Goal: Task Accomplishment & Management: Use online tool/utility

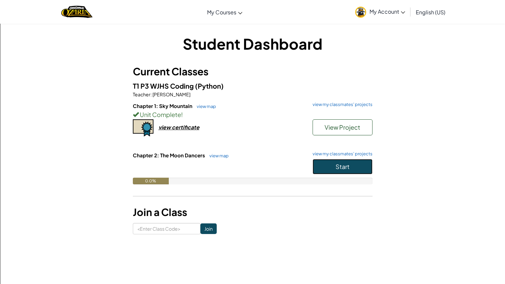
click at [328, 163] on button "Start" at bounding box center [343, 166] width 60 height 15
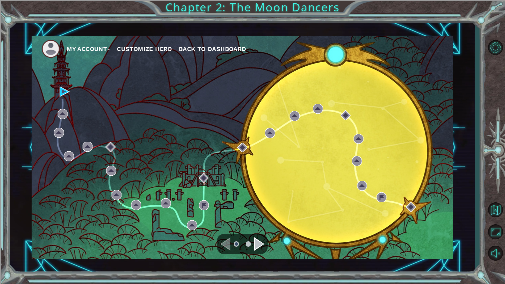
click at [56, 96] on div "My Account Customize Hero Back to Dashboard" at bounding box center [243, 147] width 422 height 223
click at [59, 89] on div "My Account Customize Hero Back to Dashboard" at bounding box center [243, 147] width 422 height 223
click at [63, 92] on img at bounding box center [65, 92] width 10 height 10
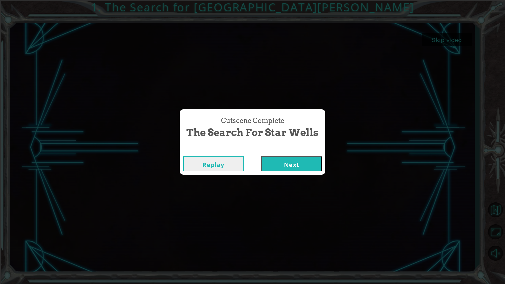
click at [273, 162] on button "Next" at bounding box center [292, 163] width 61 height 15
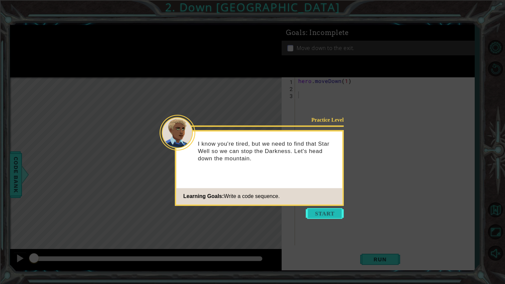
click at [326, 209] on button "Start" at bounding box center [325, 213] width 38 height 11
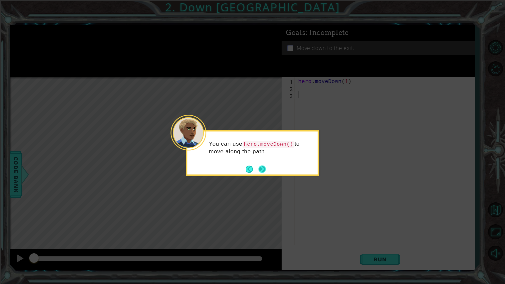
click at [262, 173] on button "Next" at bounding box center [262, 168] width 7 height 7
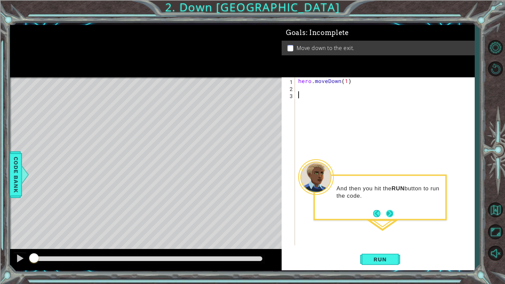
click at [386, 215] on button "Next" at bounding box center [389, 213] width 7 height 7
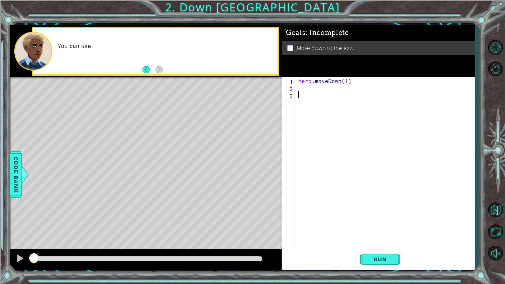
click at [385, 242] on div "hero . moveDown ( 1 )" at bounding box center [386, 168] width 179 height 182
click at [384, 254] on button "Run" at bounding box center [381, 259] width 40 height 19
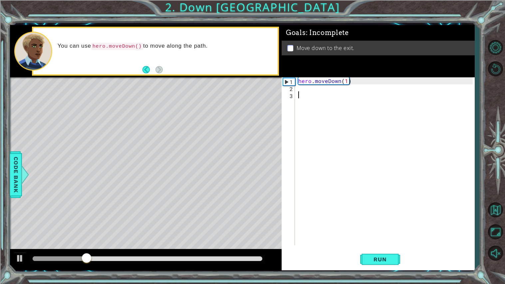
click at [344, 82] on div "hero . moveDown ( 1 )" at bounding box center [386, 168] width 179 height 182
click at [347, 82] on div "hero . moveDown ( 1 )" at bounding box center [386, 168] width 179 height 182
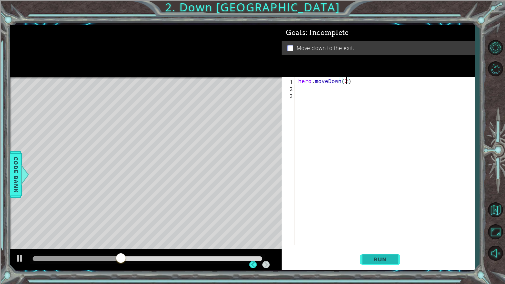
type textarea "hero.moveDown(2)"
click at [383, 250] on button "Run" at bounding box center [381, 259] width 40 height 19
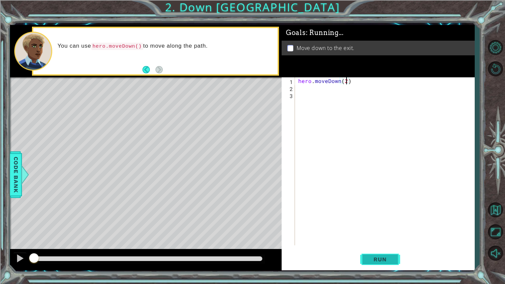
click at [383, 260] on span "Run" at bounding box center [380, 259] width 26 height 7
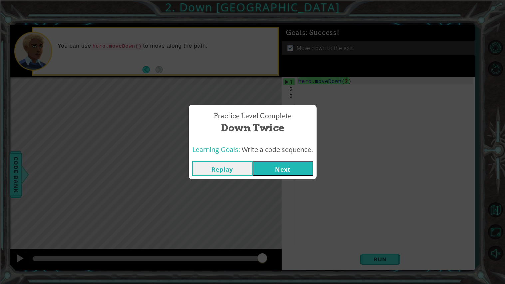
click at [286, 166] on button "Next" at bounding box center [283, 168] width 61 height 15
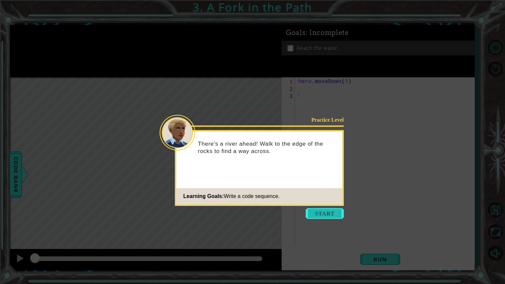
click at [310, 209] on button "Start" at bounding box center [325, 213] width 38 height 11
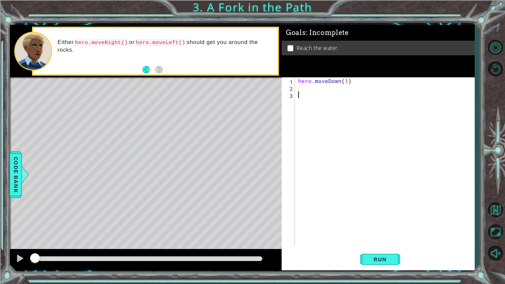
click at [308, 94] on div "hero . moveDown ( 1 )" at bounding box center [386, 168] width 179 height 182
click at [305, 86] on div "hero . moveDown ( 1 )" at bounding box center [386, 168] width 179 height 182
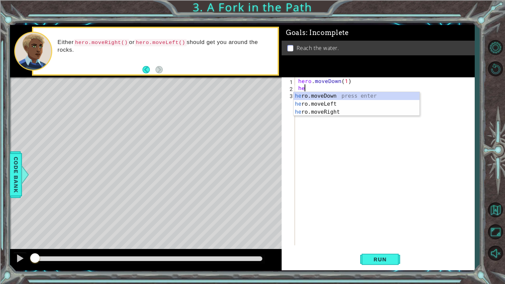
scroll to position [0, 0]
click at [317, 102] on div "hero .moveDown press enter hero .moveLeft press enter hero .moveRight press ent…" at bounding box center [357, 112] width 126 height 40
type textarea "hero.moveLeft(1)"
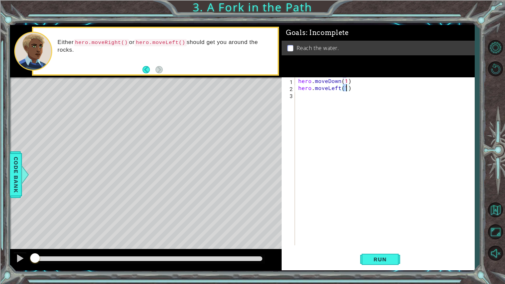
click at [316, 98] on div "hero . moveDown ( 1 ) hero . moveLeft ( 1 )" at bounding box center [386, 168] width 179 height 182
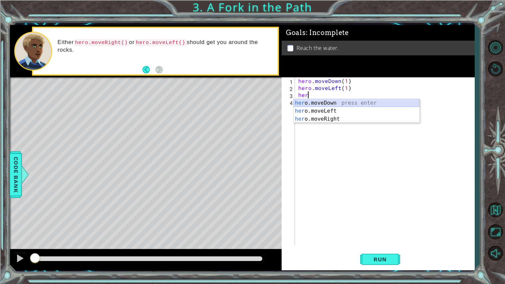
click at [322, 103] on div "her o.moveDown press enter her o.moveLeft press enter her o.moveRight press ent…" at bounding box center [357, 119] width 126 height 40
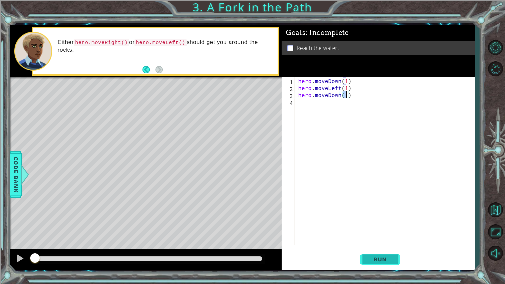
type textarea "hero.moveDown(1)"
click at [379, 261] on span "Run" at bounding box center [380, 259] width 26 height 7
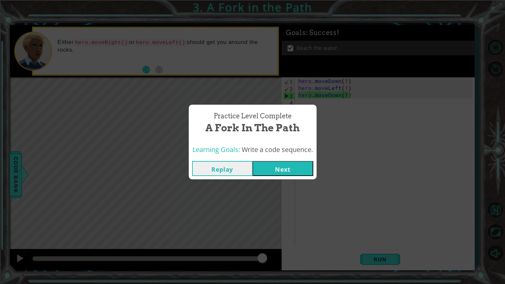
click at [276, 169] on button "Next" at bounding box center [283, 168] width 61 height 15
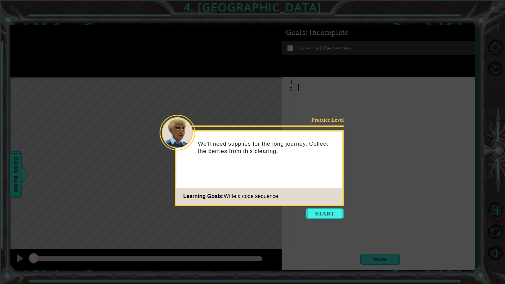
click at [310, 191] on footer "Learning Goals: Write a code sequence." at bounding box center [260, 196] width 166 height 16
click at [322, 217] on button "Start" at bounding box center [325, 213] width 38 height 11
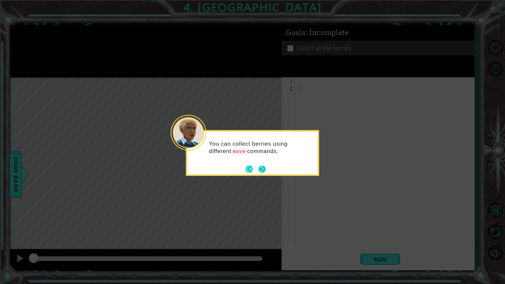
click at [266, 170] on button "Next" at bounding box center [262, 168] width 7 height 7
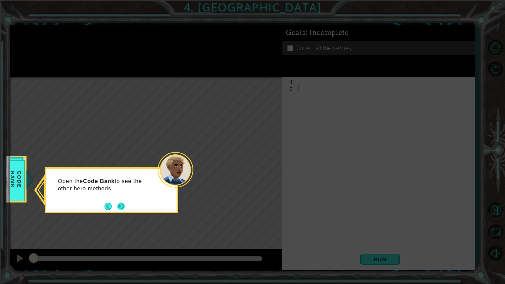
click at [115, 208] on footer at bounding box center [115, 206] width 20 height 10
click at [118, 207] on button "Next" at bounding box center [121, 206] width 7 height 7
click at [118, 210] on button "Next" at bounding box center [121, 206] width 7 height 7
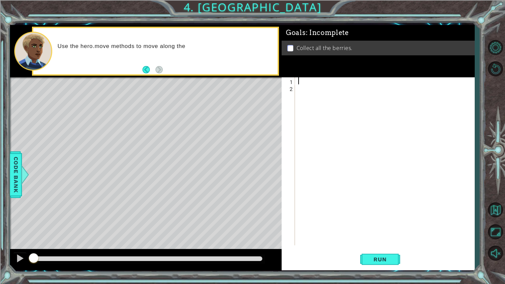
click at [319, 81] on div at bounding box center [386, 168] width 179 height 182
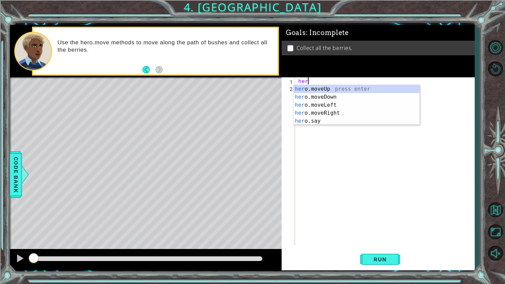
scroll to position [0, 0]
click at [321, 96] on div "hero .moveUp press enter hero .moveDown press enter hero .moveLeft press enter …" at bounding box center [357, 113] width 126 height 56
type textarea "hero.moveDown(1)"
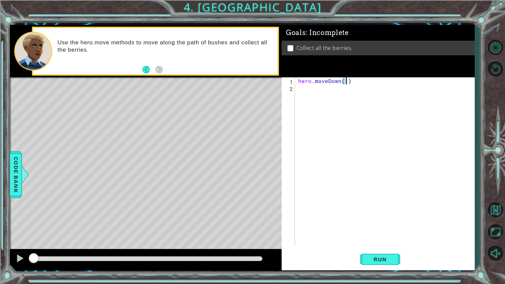
click at [324, 90] on div "hero . moveDown ( 1 )" at bounding box center [386, 168] width 179 height 182
click at [347, 79] on div "hero . moveDown ( 1 )" at bounding box center [386, 168] width 179 height 182
type textarea "hero.moveDown(2)"
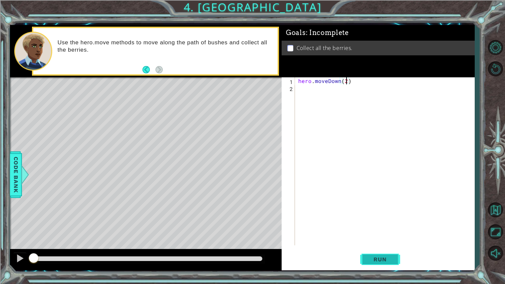
click at [387, 268] on button "Run" at bounding box center [381, 259] width 40 height 19
click at [380, 251] on button "Run" at bounding box center [381, 259] width 40 height 19
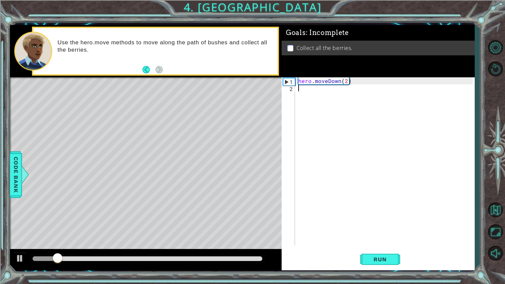
click at [318, 93] on div "hero . moveDown ( 2 )" at bounding box center [386, 168] width 179 height 182
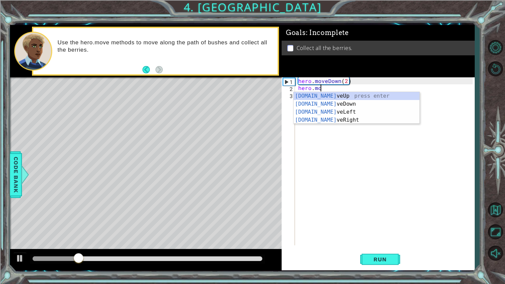
scroll to position [0, 1]
click at [327, 112] on div "[DOMAIN_NAME] veUp press enter [DOMAIN_NAME] veDown press enter [DOMAIN_NAME] v…" at bounding box center [357, 116] width 126 height 48
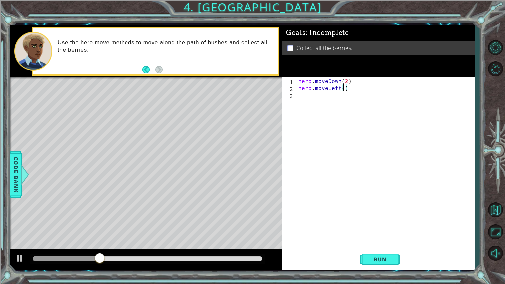
type textarea "hero.moveLeft(2)"
click at [353, 97] on div "hero . moveDown ( 2 ) hero . moveLeft ( 2 )" at bounding box center [386, 168] width 179 height 182
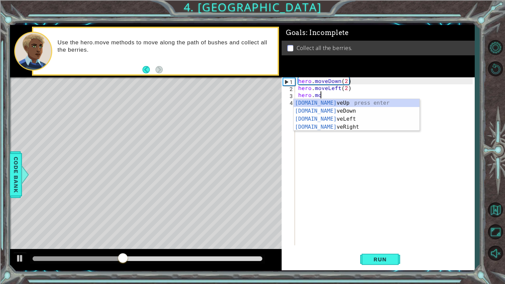
scroll to position [0, 1]
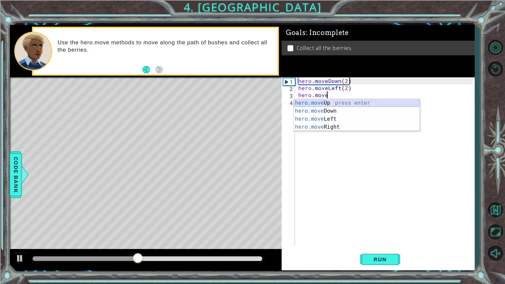
click at [356, 105] on div "hero.move Up press enter hero.move Down press enter hero.move Left press enter …" at bounding box center [357, 123] width 126 height 48
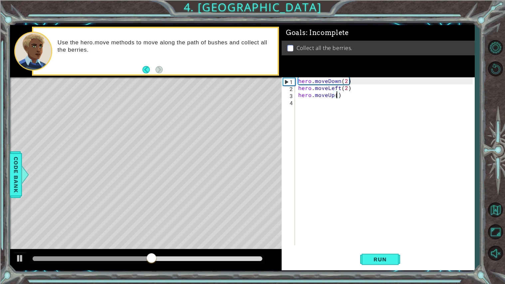
type textarea "hero.moveUp(2)"
click at [343, 105] on div "hero . moveDown ( 2 ) hero . moveLeft ( 2 ) hero . moveUp ( 2 )" at bounding box center [386, 168] width 179 height 182
click at [360, 113] on body "1 ההההההההההההההההההההההההההההההההההההההההההההההההההההההההההההההההההההההההההההה…" at bounding box center [252, 142] width 505 height 284
click at [328, 104] on div "hero . moveDown ( 2 ) hero . moveLeft ( 2 ) hero . moveUp ( 2 ) hero . moveright" at bounding box center [386, 168] width 179 height 182
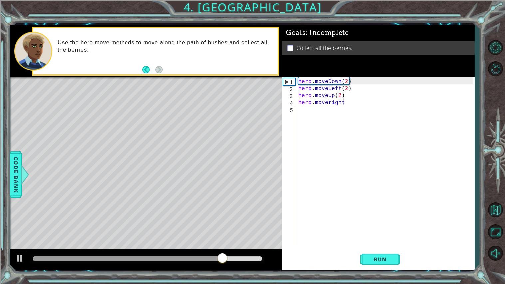
click at [328, 104] on div "hero . moveDown ( 2 ) hero . moveLeft ( 2 ) hero . moveUp ( 2 ) hero . moveright" at bounding box center [386, 168] width 179 height 182
click at [332, 104] on div "hero . moveDown ( 2 ) hero . moveLeft ( 2 ) hero . moveUp ( 2 ) hero . moveright" at bounding box center [385, 161] width 176 height 168
click at [348, 104] on div "hero . moveDown ( 2 ) hero . moveLeft ( 2 ) hero . moveUp ( 2 ) hero . moverRig…" at bounding box center [386, 168] width 179 height 182
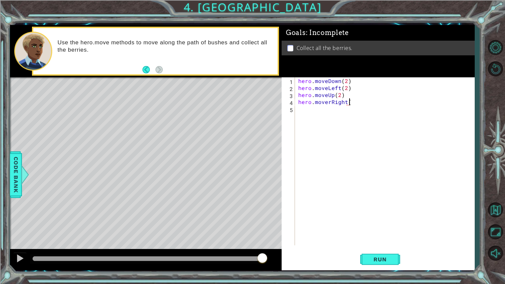
scroll to position [0, 3]
click at [389, 257] on span "Run" at bounding box center [380, 259] width 26 height 7
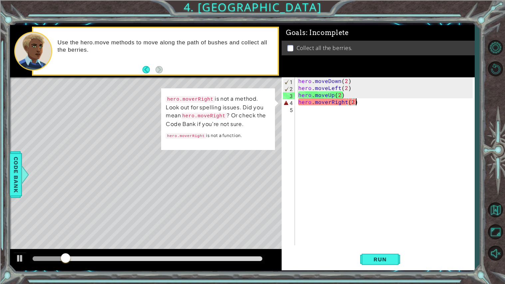
click at [331, 101] on div "hero . moveDown ( 2 ) hero . moveLeft ( 2 ) hero . moveUp ( 2 ) hero . moverRig…" at bounding box center [386, 168] width 179 height 182
type textarea "hero.moveRight(2)"
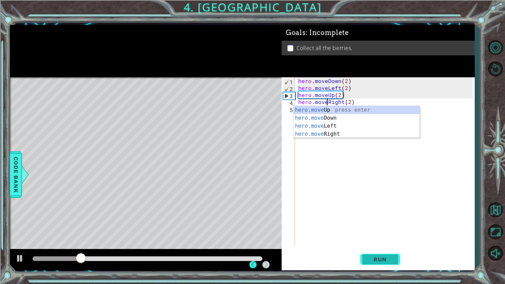
click at [381, 261] on span "Run" at bounding box center [380, 259] width 26 height 7
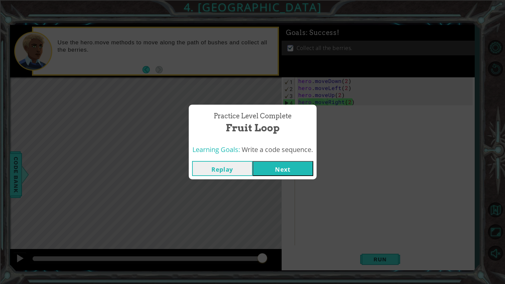
click at [263, 170] on button "Next" at bounding box center [283, 168] width 61 height 15
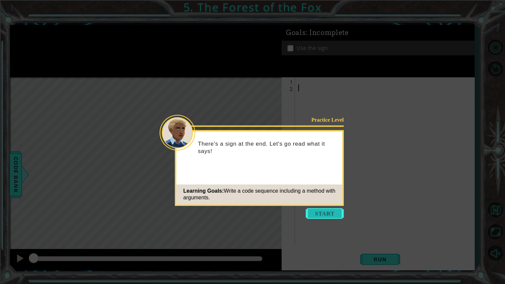
click at [320, 211] on button "Start" at bounding box center [325, 213] width 38 height 11
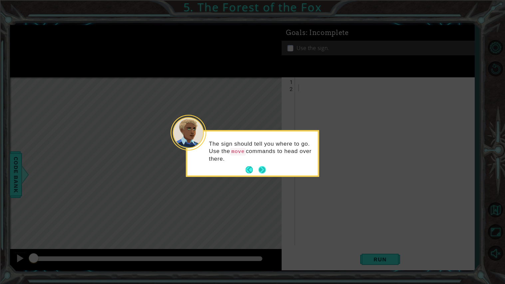
click at [263, 173] on button "Next" at bounding box center [262, 169] width 7 height 7
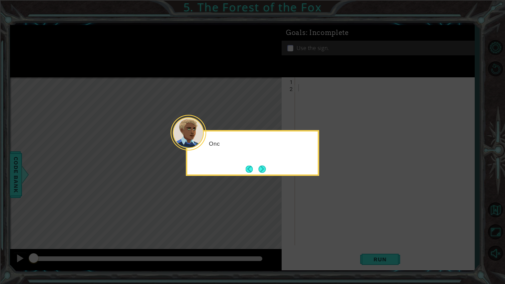
click at [263, 173] on button "Next" at bounding box center [262, 168] width 7 height 7
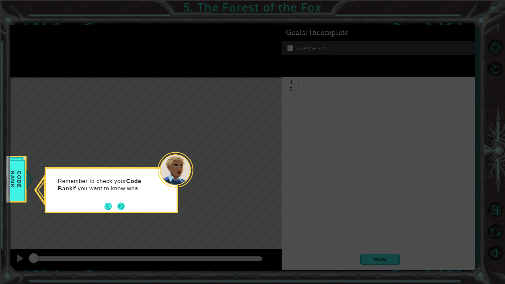
click at [118, 207] on button "Next" at bounding box center [121, 206] width 7 height 7
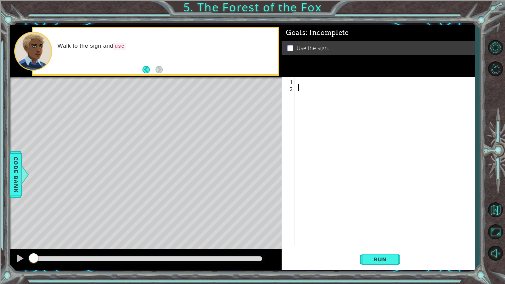
click at [329, 86] on div at bounding box center [386, 168] width 179 height 182
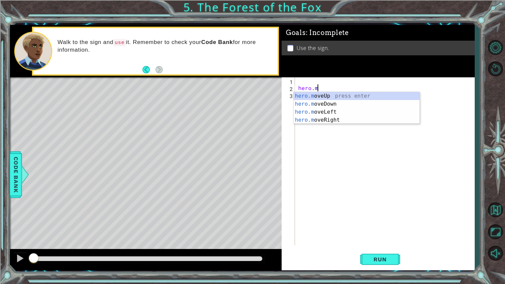
scroll to position [0, 1]
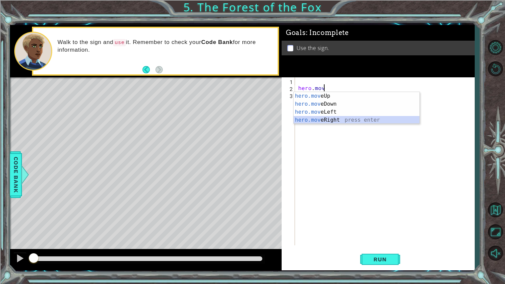
click at [330, 120] on div "hero.mov eUp press enter hero.mov eDown press enter hero.mov eLeft press enter …" at bounding box center [357, 116] width 126 height 48
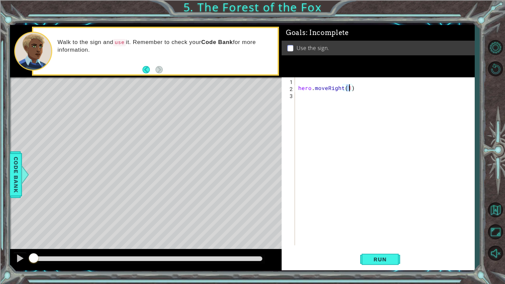
click at [315, 85] on div "hero . moveRight ( 1 )" at bounding box center [386, 168] width 179 height 182
click at [297, 87] on div "hero.moveRight(1) 1 2 3 hero . moveRight ( 1 ) הההההההההההההההההההההההההההההההה…" at bounding box center [377, 161] width 191 height 168
click at [298, 87] on div "hero . moveRight ( 1 )" at bounding box center [386, 168] width 179 height 182
type textarea "hero.moveRight(1)"
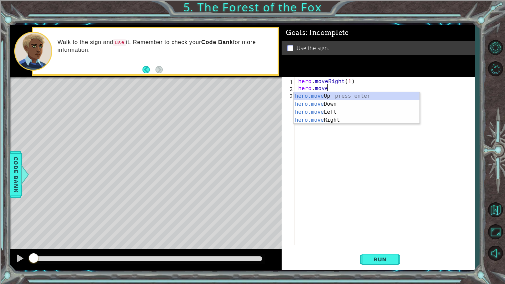
scroll to position [0, 1]
click at [320, 97] on div "hero.move Up press enter hero.move Down press enter hero.move Left press enter …" at bounding box center [357, 116] width 126 height 48
type textarea "hero.moveUp(1)"
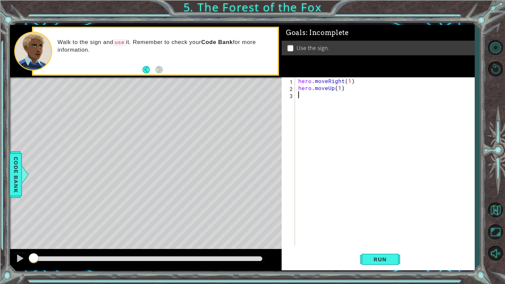
click at [320, 103] on div "hero . moveRight ( 1 ) hero . moveUp ( 1 )" at bounding box center [386, 168] width 179 height 182
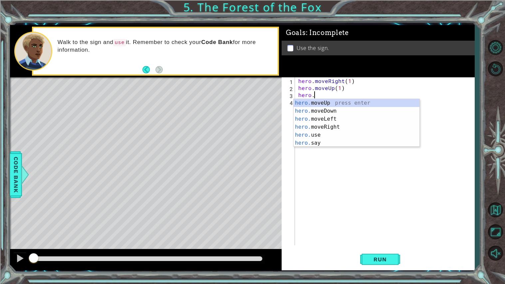
scroll to position [0, 1]
click at [351, 117] on div "hero. moveUp press enter hero. moveDown press enter hero. moveLeft press enter …" at bounding box center [357, 131] width 126 height 64
type textarea "hero.moveLeft(1)"
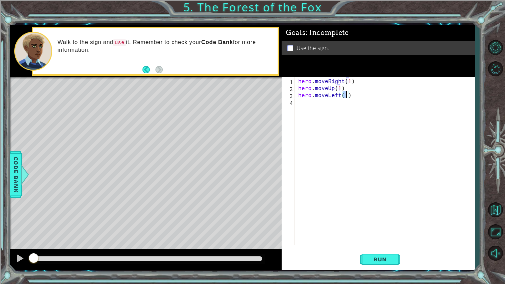
click at [333, 107] on div "hero . moveRight ( 1 ) hero . moveUp ( 1 ) hero . moveLeft ( 1 )" at bounding box center [386, 168] width 179 height 182
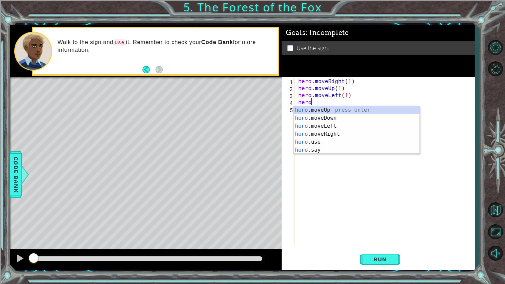
scroll to position [0, 0]
click at [326, 111] on div "hero .moveUp press enter hero .moveDown press enter hero .moveLeft press enter …" at bounding box center [357, 138] width 126 height 64
type textarea "hero.moveUp(1)"
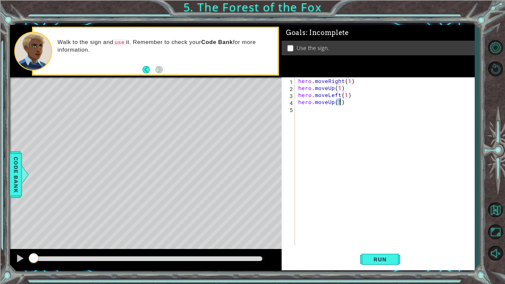
click at [326, 125] on div "hero . moveRight ( 1 ) hero . moveUp ( 1 ) hero . moveLeft ( 1 ) hero . moveUp …" at bounding box center [386, 168] width 179 height 182
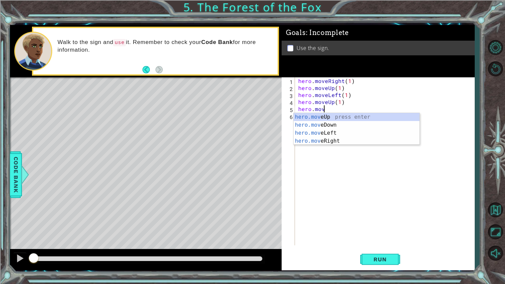
scroll to position [0, 1]
click at [347, 140] on div "hero.move Up press enter hero.move Down press enter hero.move Left press enter …" at bounding box center [357, 137] width 126 height 48
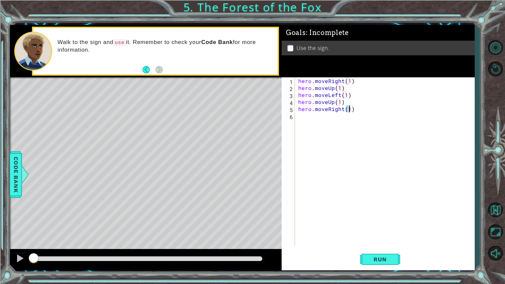
type textarea "hero.moveRight(2)"
click at [306, 120] on div "hero . moveRight ( 1 ) hero . moveUp ( 1 ) hero . moveLeft ( 1 ) hero . moveUp …" at bounding box center [386, 168] width 179 height 182
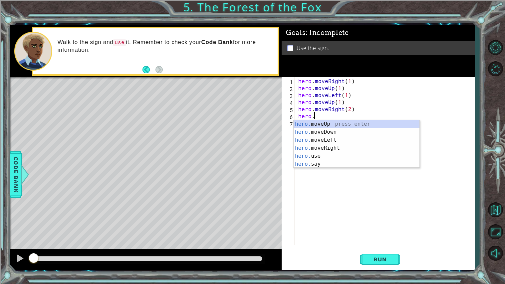
scroll to position [0, 1]
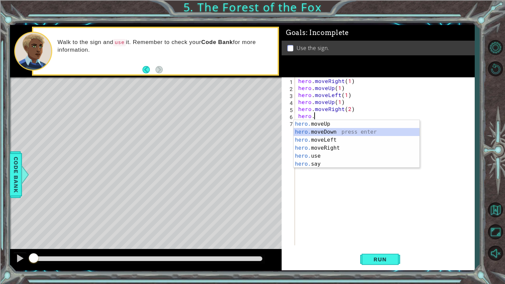
click at [322, 133] on div "hero. moveUp press enter hero. moveDown press enter hero. moveLeft press enter …" at bounding box center [357, 152] width 126 height 64
type textarea "hero.moveDown(1)"
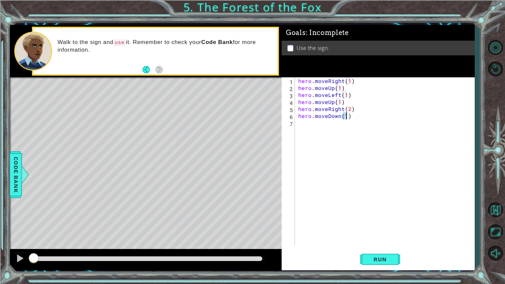
click at [313, 127] on div "hero . moveRight ( 1 ) hero . moveUp ( 1 ) hero . moveLeft ( 1 ) hero . moveUp …" at bounding box center [386, 168] width 179 height 182
click at [360, 256] on div "Run" at bounding box center [380, 259] width 193 height 19
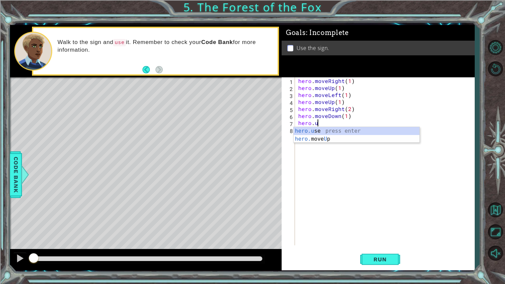
type textarea "[DOMAIN_NAME]"
click at [325, 136] on div "hero . moveRight ( 1 ) hero . moveUp ( 1 ) hero . moveLeft ( 1 ) hero . moveUp …" at bounding box center [386, 168] width 179 height 182
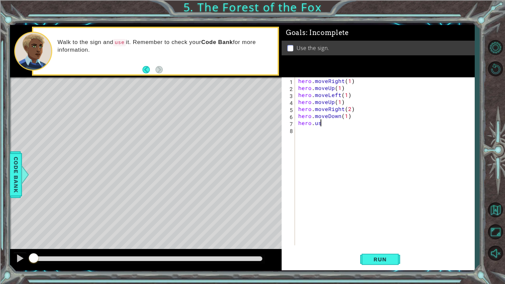
click at [321, 125] on div "hero . moveRight ( 1 ) hero . moveUp ( 1 ) hero . moveLeft ( 1 ) hero . moveUp …" at bounding box center [386, 168] width 179 height 182
click at [339, 133] on div "hero.use press enter" at bounding box center [357, 139] width 126 height 24
type textarea "hero.use("sign")"
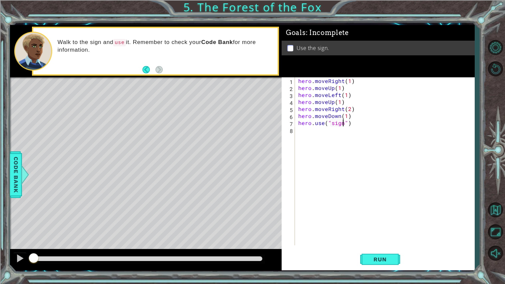
click at [377, 259] on span "Run" at bounding box center [380, 259] width 26 height 7
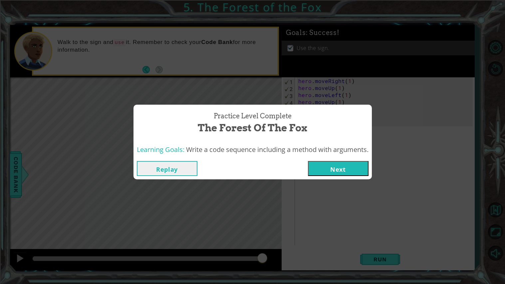
click at [319, 164] on button "Next" at bounding box center [338, 168] width 61 height 15
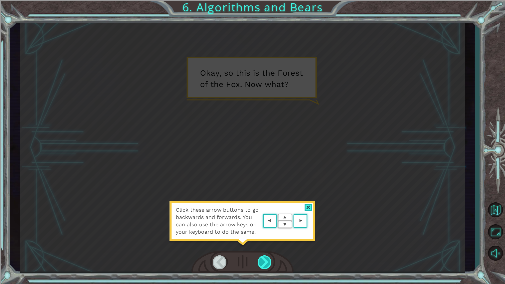
click at [262, 258] on div at bounding box center [265, 262] width 14 height 14
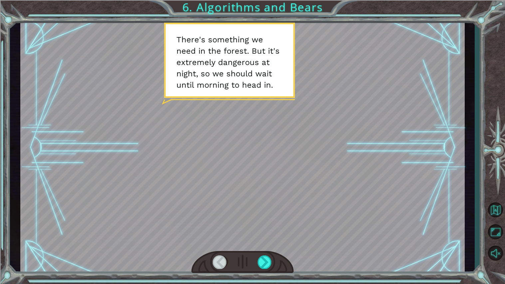
click at [251, 236] on div at bounding box center [242, 148] width 445 height 250
click at [264, 266] on div at bounding box center [265, 262] width 14 height 14
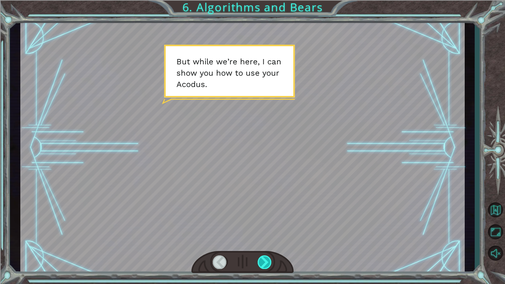
click at [264, 266] on div at bounding box center [265, 262] width 14 height 14
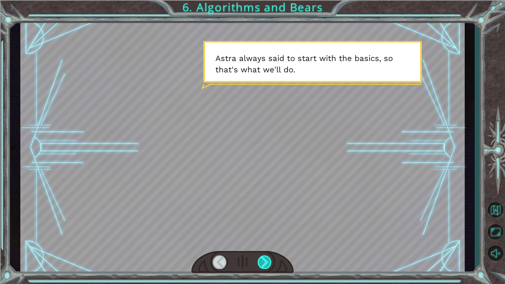
click at [265, 266] on div at bounding box center [265, 262] width 14 height 14
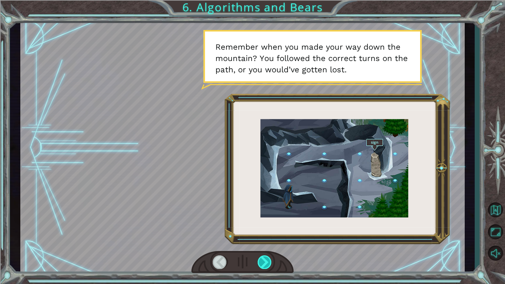
click at [265, 266] on div at bounding box center [265, 262] width 14 height 14
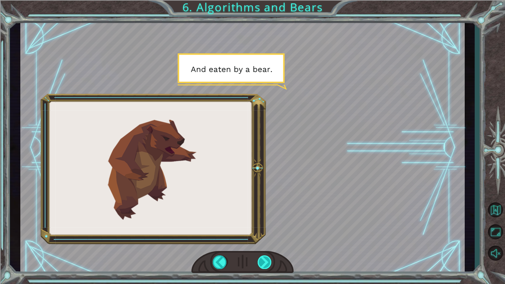
click at [265, 266] on div at bounding box center [265, 262] width 14 height 14
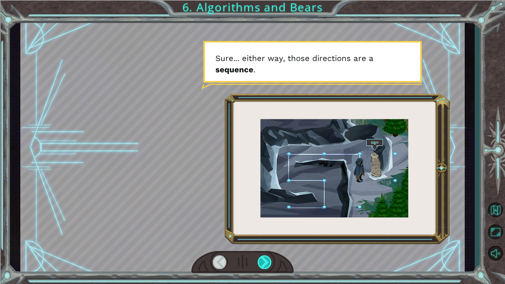
click at [265, 266] on div at bounding box center [265, 262] width 14 height 14
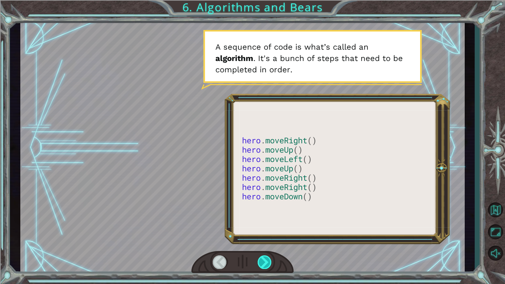
click at [265, 266] on div at bounding box center [265, 262] width 14 height 14
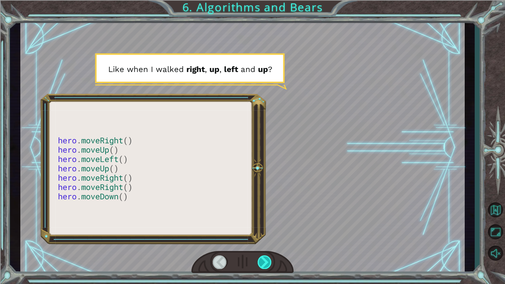
click at [265, 266] on div at bounding box center [265, 262] width 14 height 14
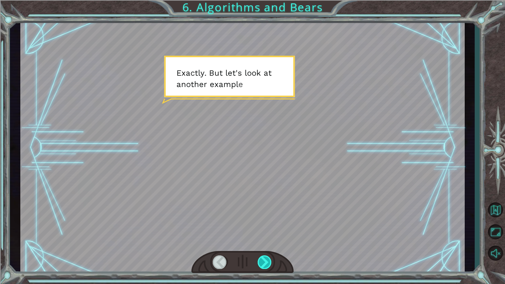
click at [265, 266] on div at bounding box center [265, 262] width 14 height 14
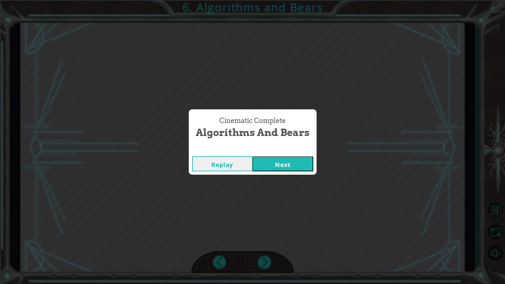
click at [277, 159] on button "Next" at bounding box center [283, 163] width 61 height 15
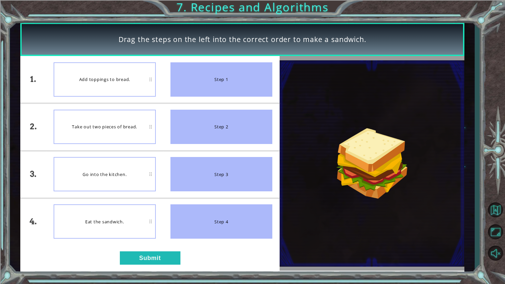
click at [90, 86] on div "Add toppings to bread." at bounding box center [105, 79] width 102 height 34
click at [104, 158] on div "Go into the kitchen." at bounding box center [105, 174] width 102 height 34
click at [69, 180] on div "Go into the kitchen." at bounding box center [105, 174] width 102 height 34
click at [133, 255] on button "Submit" at bounding box center [150, 257] width 61 height 13
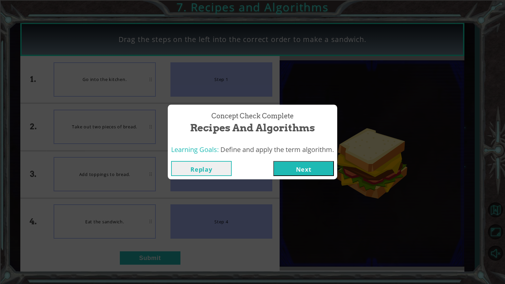
click at [323, 176] on button "Next" at bounding box center [304, 168] width 61 height 15
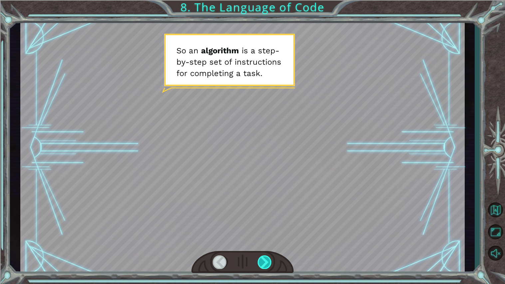
click at [261, 264] on div at bounding box center [265, 262] width 14 height 14
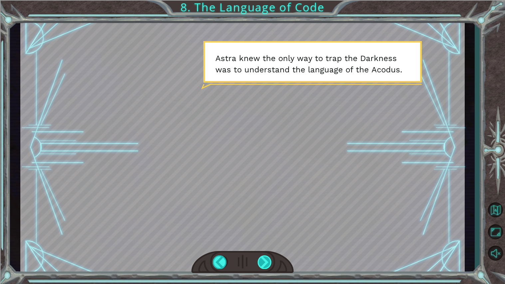
click at [260, 266] on div at bounding box center [265, 262] width 14 height 14
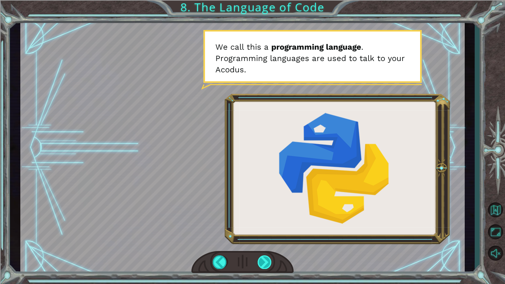
click at [260, 266] on div at bounding box center [265, 262] width 14 height 14
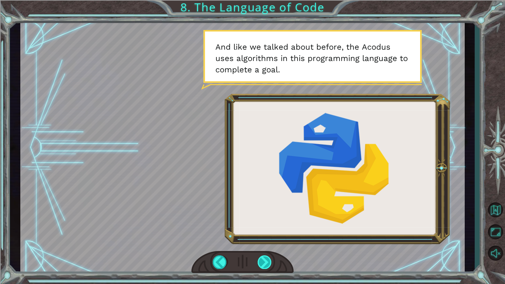
click at [260, 266] on div at bounding box center [265, 262] width 14 height 14
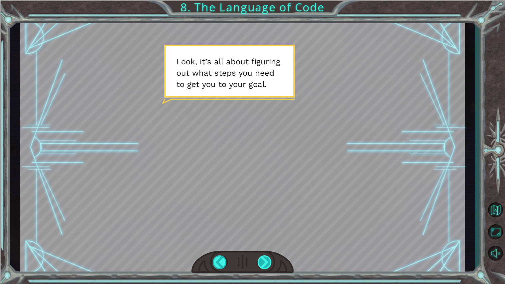
click at [260, 266] on div at bounding box center [265, 262] width 14 height 14
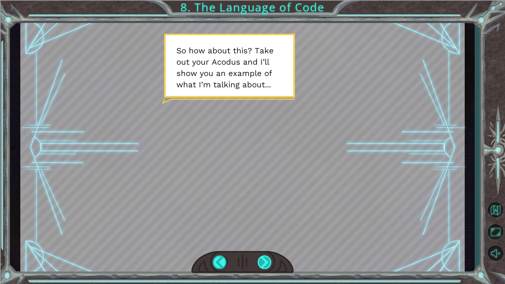
click at [260, 266] on div at bounding box center [265, 262] width 14 height 14
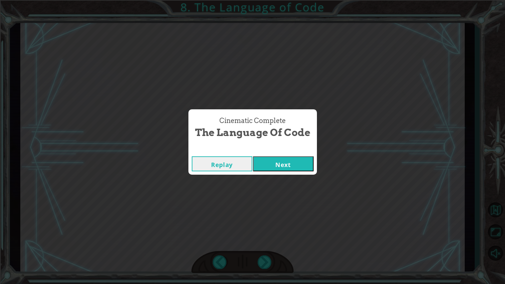
click at [273, 170] on button "Next" at bounding box center [283, 163] width 61 height 15
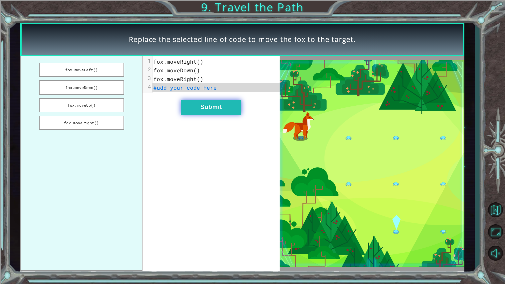
click at [194, 105] on button "Submit" at bounding box center [211, 107] width 61 height 15
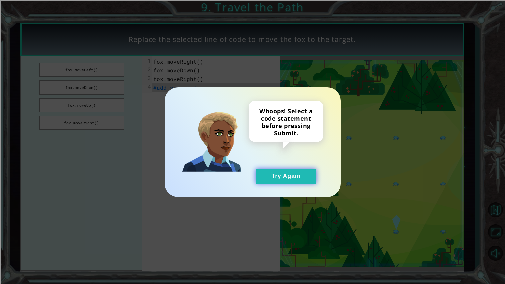
click at [288, 180] on button "Try Again" at bounding box center [286, 176] width 61 height 15
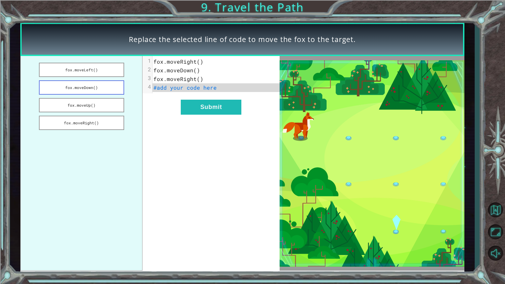
click at [88, 83] on button "fox.moveDown()" at bounding box center [81, 87] width 85 height 14
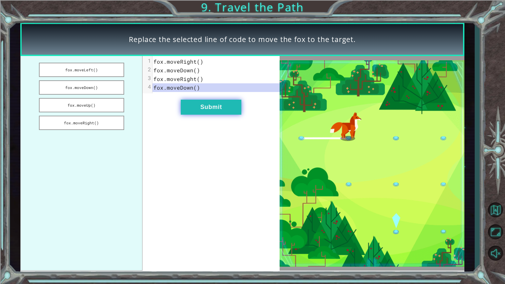
click at [201, 105] on button "Submit" at bounding box center [211, 107] width 61 height 15
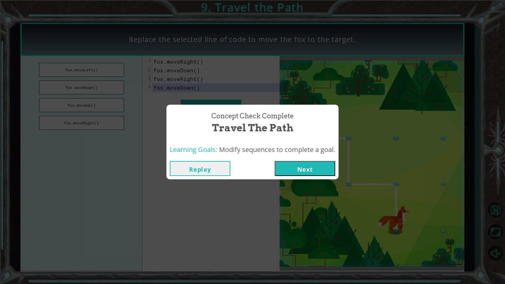
click at [300, 170] on button "Next" at bounding box center [305, 168] width 61 height 15
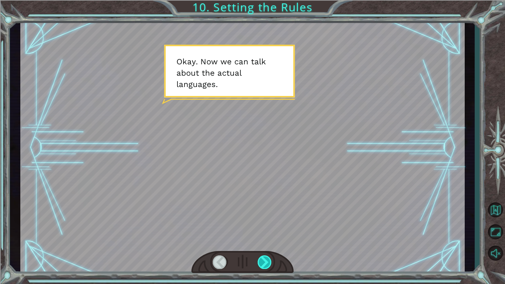
click at [269, 257] on div at bounding box center [265, 262] width 14 height 14
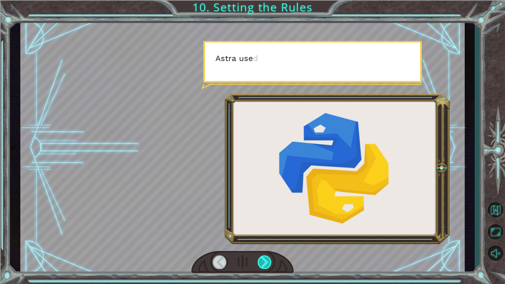
click at [269, 257] on div at bounding box center [265, 262] width 14 height 14
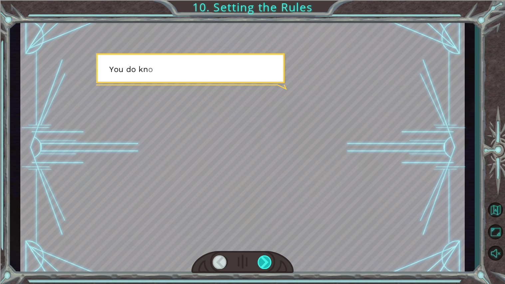
click at [269, 257] on div at bounding box center [265, 262] width 14 height 14
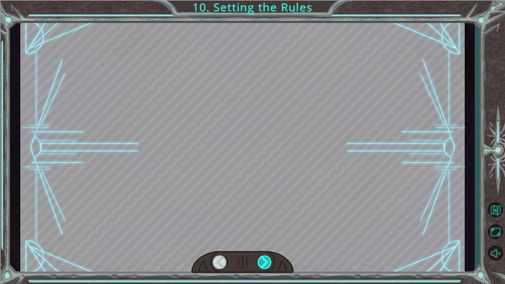
click at [269, 257] on div at bounding box center [265, 262] width 14 height 14
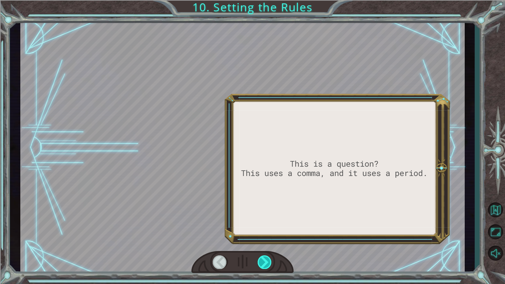
click at [269, 257] on div at bounding box center [265, 262] width 14 height 14
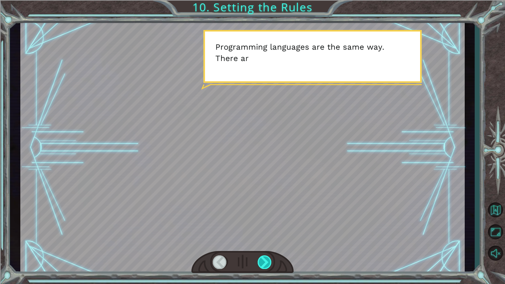
click at [268, 257] on div at bounding box center [265, 262] width 14 height 14
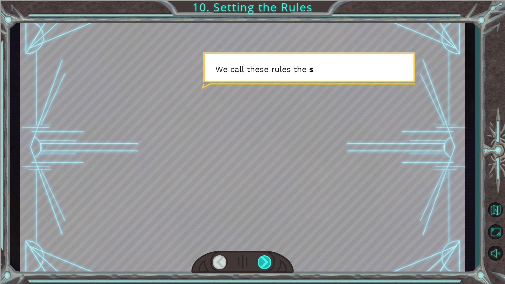
click at [268, 257] on div at bounding box center [265, 262] width 14 height 14
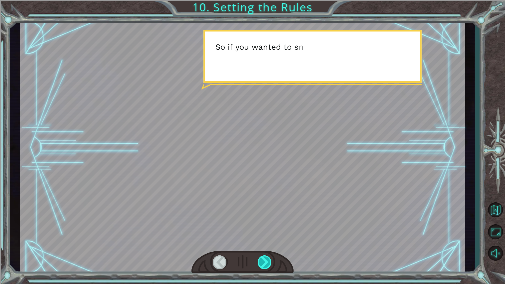
click at [268, 257] on div at bounding box center [265, 262] width 14 height 14
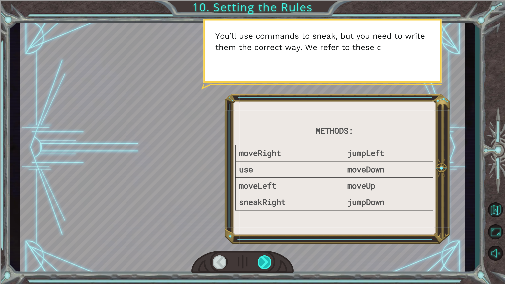
click at [268, 257] on div at bounding box center [265, 262] width 14 height 14
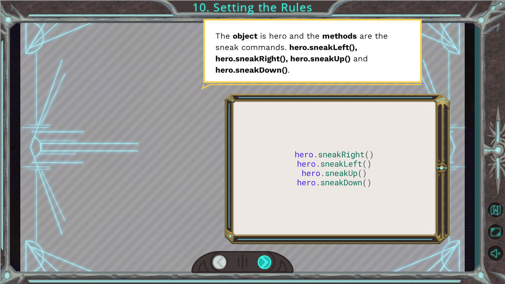
click at [268, 257] on div at bounding box center [265, 262] width 14 height 14
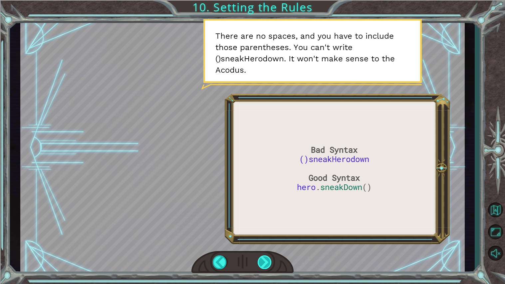
click at [261, 257] on div at bounding box center [265, 262] width 14 height 14
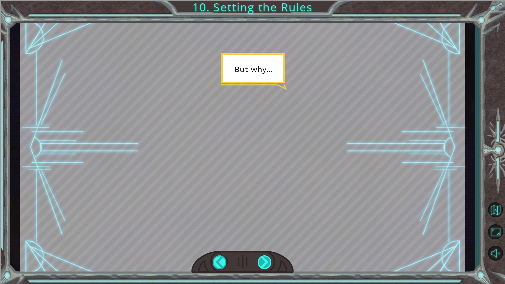
click at [261, 257] on div at bounding box center [265, 262] width 14 height 14
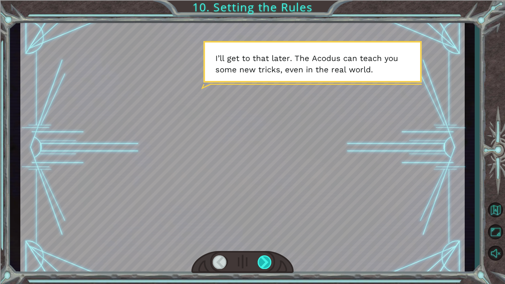
click at [262, 258] on div at bounding box center [265, 262] width 14 height 14
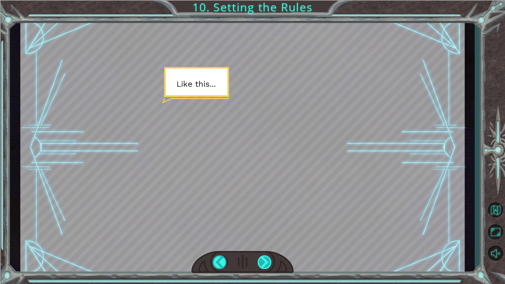
click at [262, 257] on div at bounding box center [265, 262] width 14 height 14
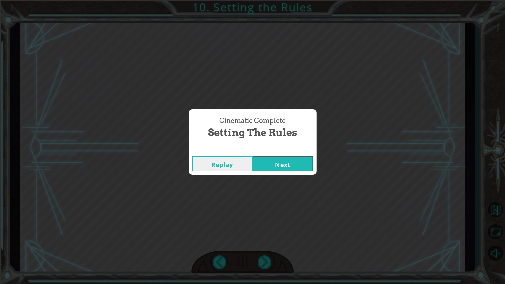
click at [272, 162] on button "Next" at bounding box center [283, 163] width 61 height 15
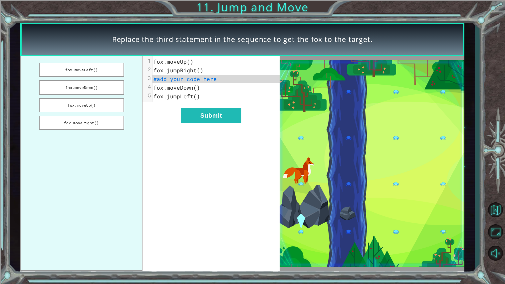
click at [180, 115] on div "xxxxxxxxxx 5 1 fox.moveUp() 2 fox.jumpRight() 3 #add your code here 4 fox.moveD…" at bounding box center [211, 163] width 137 height 215
click at [105, 127] on button "fox.moveRight()" at bounding box center [81, 123] width 85 height 14
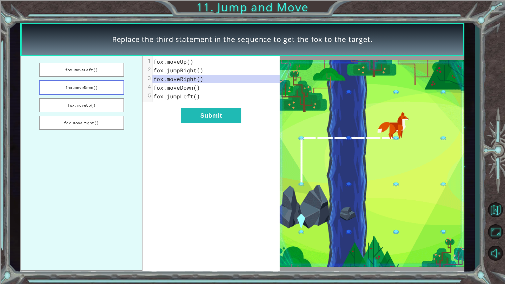
click at [109, 89] on button "fox.moveDown()" at bounding box center [81, 87] width 85 height 14
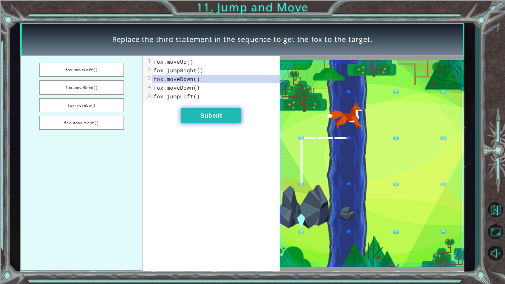
click at [212, 118] on button "Submit" at bounding box center [211, 115] width 61 height 15
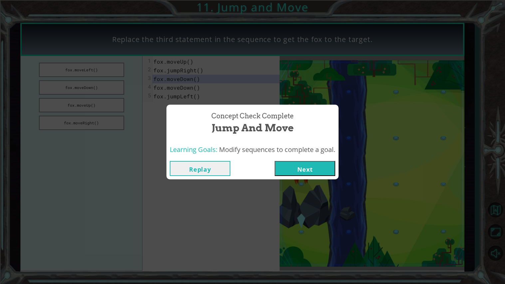
click at [320, 175] on button "Next" at bounding box center [305, 168] width 61 height 15
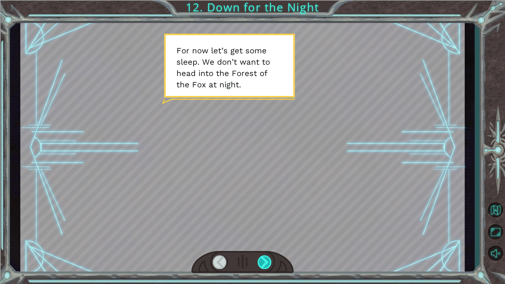
click at [267, 259] on div at bounding box center [265, 262] width 14 height 14
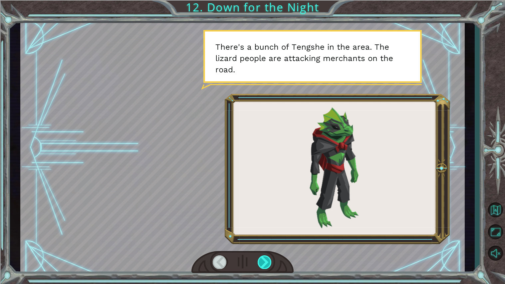
click at [267, 259] on div at bounding box center [265, 262] width 14 height 14
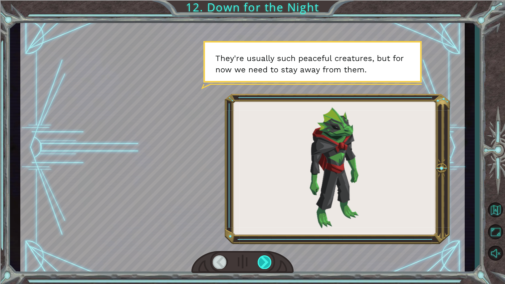
click at [267, 259] on div at bounding box center [265, 262] width 14 height 14
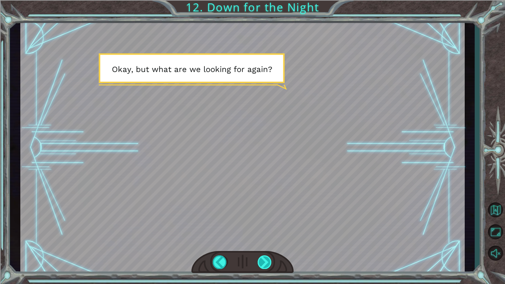
click at [267, 259] on div at bounding box center [265, 262] width 14 height 14
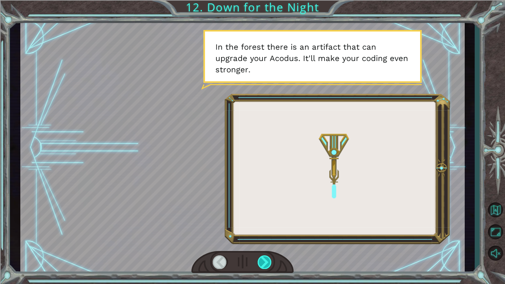
click at [267, 259] on div at bounding box center [265, 262] width 14 height 14
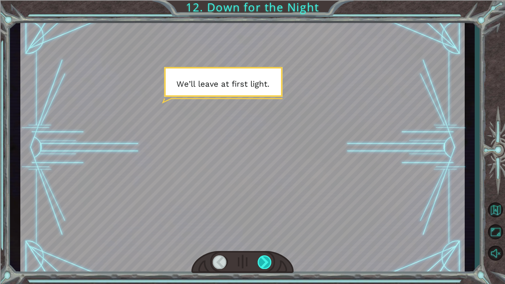
click at [267, 259] on div at bounding box center [265, 262] width 14 height 14
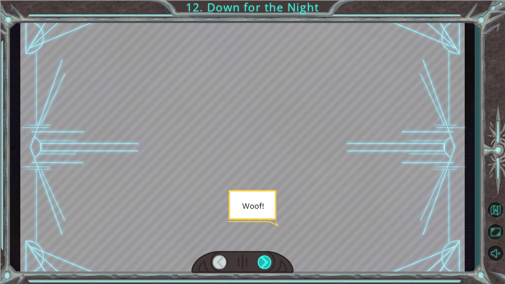
click at [267, 259] on div at bounding box center [265, 262] width 14 height 14
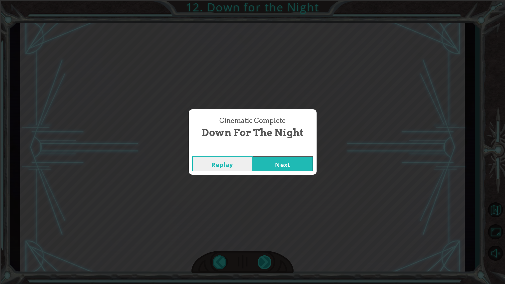
click at [267, 259] on div "Cinematic Complete Down for the Night Replay Next" at bounding box center [252, 142] width 505 height 284
click at [256, 153] on div "Cinematic Complete" at bounding box center [253, 149] width 128 height 7
click at [259, 157] on button "Next" at bounding box center [283, 163] width 61 height 15
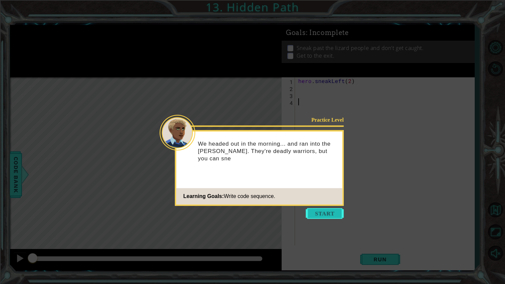
click at [326, 216] on button "Start" at bounding box center [325, 213] width 38 height 11
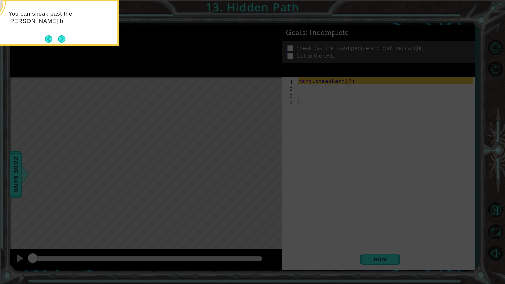
click at [339, 145] on icon at bounding box center [252, 45] width 505 height 476
click at [62, 40] on button "Next" at bounding box center [61, 39] width 7 height 7
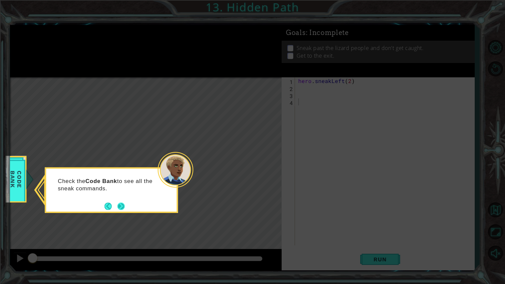
click at [119, 207] on button "Next" at bounding box center [121, 206] width 7 height 7
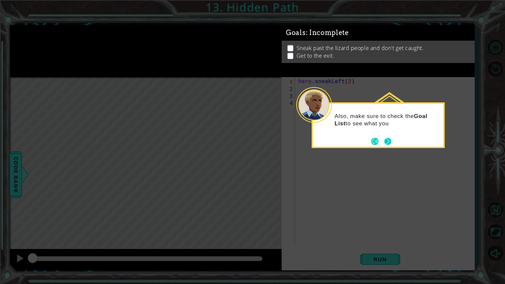
click at [384, 144] on button "Next" at bounding box center [387, 141] width 7 height 7
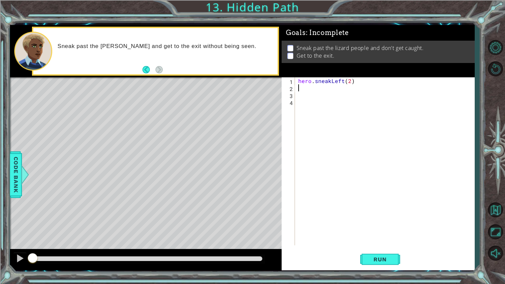
click at [307, 91] on div "hero . sneakLeft ( 2 )" at bounding box center [386, 168] width 179 height 182
click at [379, 258] on span "Run" at bounding box center [380, 259] width 26 height 7
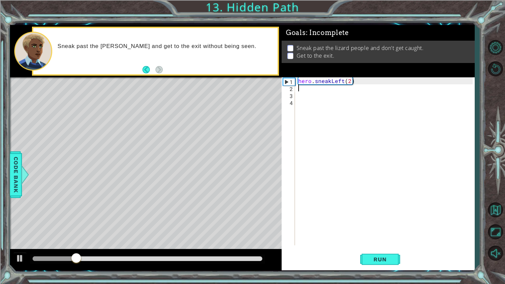
type textarea "w"
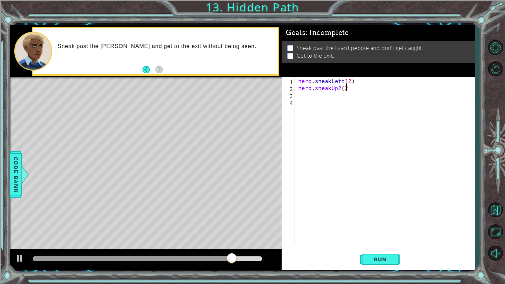
scroll to position [0, 2]
type textarea "hero.sneakUp2(2)"
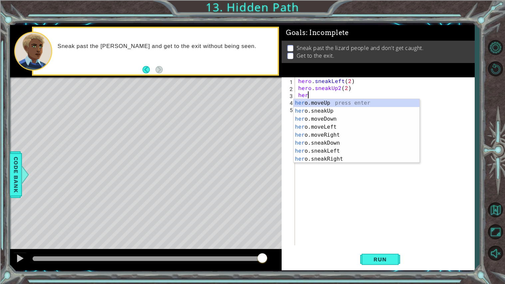
scroll to position [0, 0]
click at [328, 135] on div "hero .moveUp press enter hero .sneakUp press enter hero .moveDown press enter h…" at bounding box center [357, 139] width 126 height 80
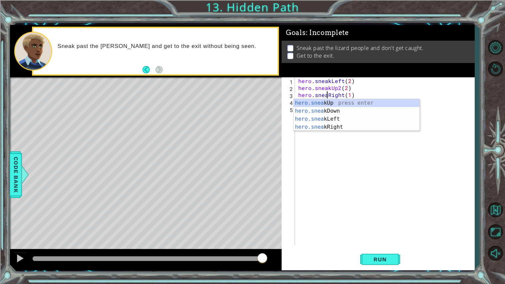
scroll to position [0, 2]
click at [338, 88] on div "hero . sneakLeft ( 2 ) hero . sneakUp2 ( 2 ) hero . sneakRight ( 1 )" at bounding box center [386, 168] width 179 height 182
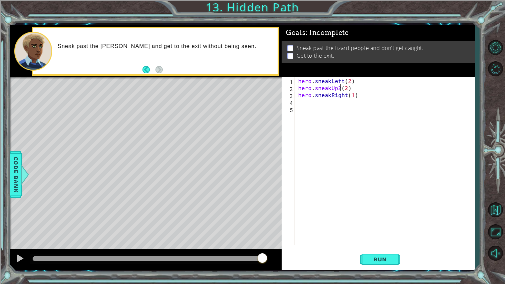
click at [339, 88] on div "hero . sneakLeft ( 2 ) hero . sneakUp2 ( 2 ) hero . sneakRight ( 1 )" at bounding box center [386, 168] width 179 height 182
click at [382, 259] on span "Run" at bounding box center [380, 259] width 26 height 7
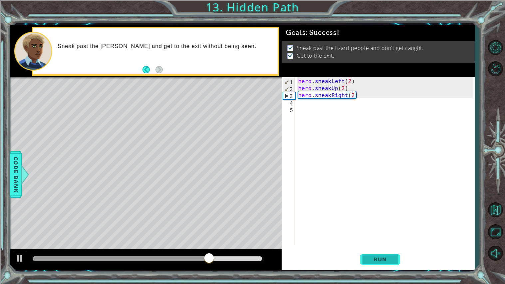
click at [374, 259] on span "Run" at bounding box center [380, 259] width 26 height 7
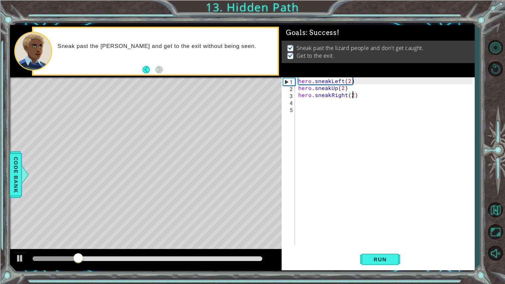
scroll to position [0, 2]
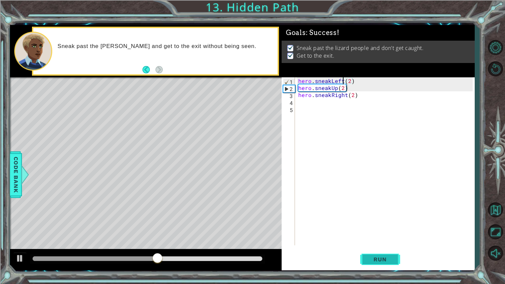
click at [385, 261] on span "Run" at bounding box center [380, 259] width 26 height 7
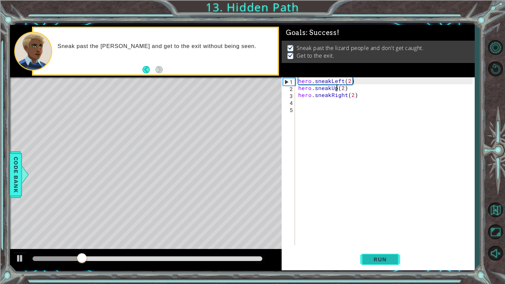
type textarea "hero.sneakLeft(2)"
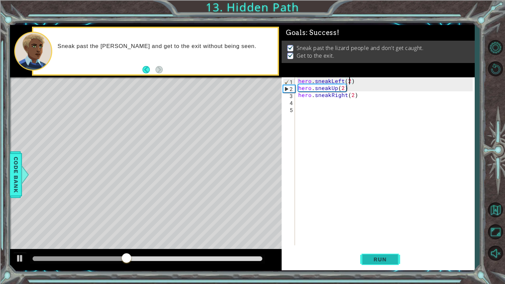
click at [393, 253] on button "Run" at bounding box center [381, 259] width 40 height 19
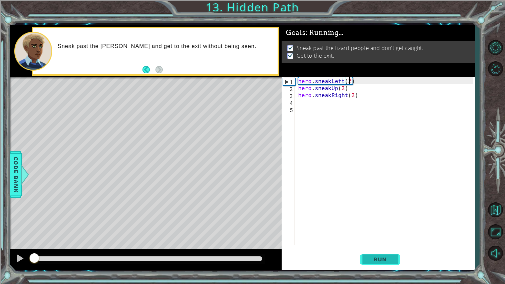
click at [390, 256] on button "Run" at bounding box center [381, 259] width 40 height 19
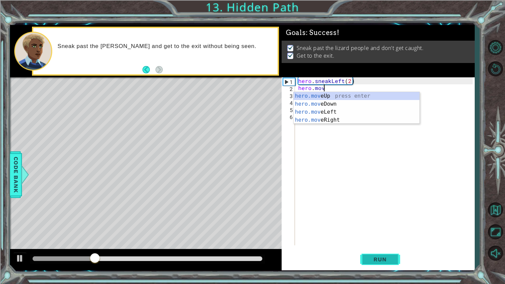
scroll to position [0, 1]
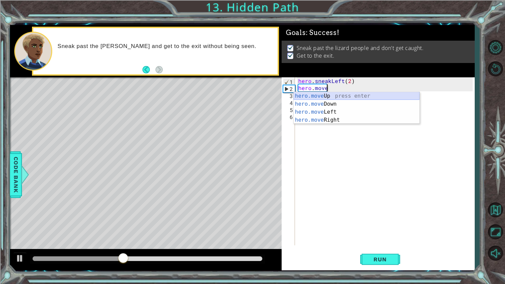
click at [328, 95] on div "hero.move Up press enter hero.move Down press enter hero.move Left press enter …" at bounding box center [357, 116] width 126 height 48
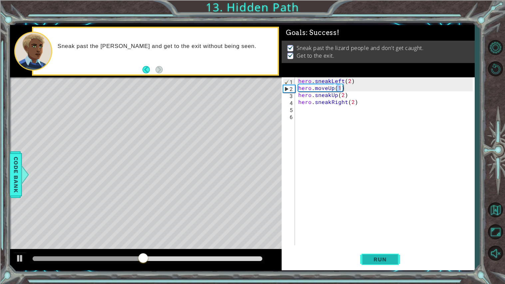
click at [374, 260] on span "Run" at bounding box center [380, 259] width 26 height 7
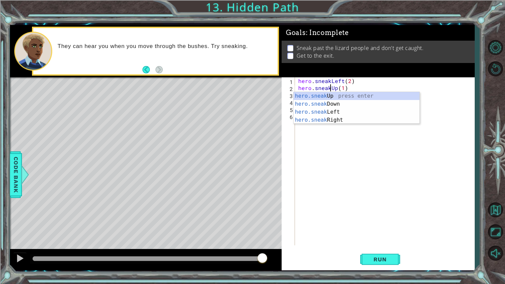
scroll to position [0, 2]
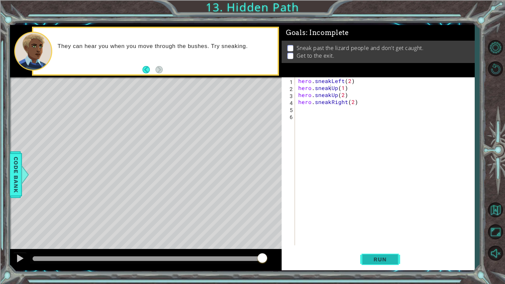
click at [385, 258] on span "Run" at bounding box center [380, 259] width 26 height 7
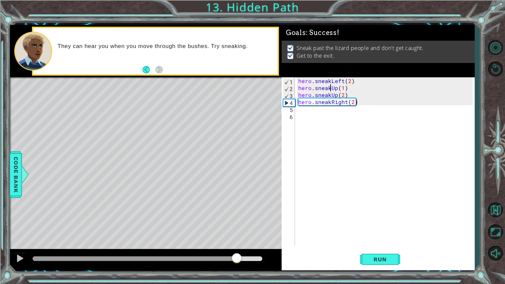
click at [238, 259] on div at bounding box center [148, 258] width 230 height 5
click at [219, 252] on div at bounding box center [146, 259] width 272 height 21
click at [221, 260] on div at bounding box center [135, 258] width 204 height 5
click at [204, 261] on div at bounding box center [127, 258] width 188 height 5
click at [354, 103] on div "hero . sneakLeft ( 2 ) hero . sneakUp ( 1 ) hero . sneakUp ( 2 ) hero . sneakRi…" at bounding box center [386, 168] width 179 height 182
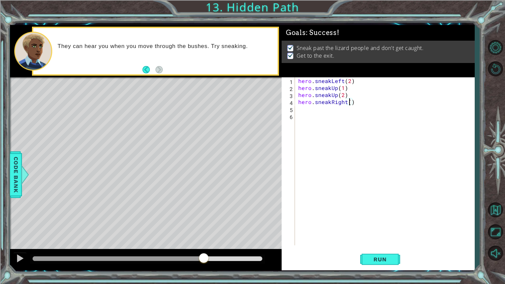
scroll to position [0, 3]
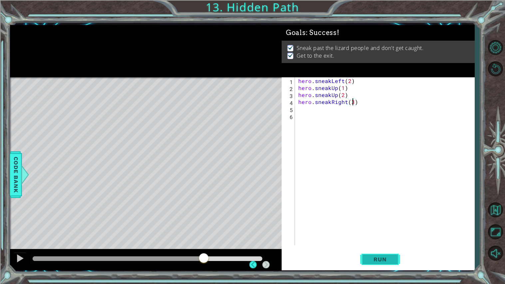
type textarea "hero.sneakRight(3)"
click at [369, 253] on button "Run" at bounding box center [381, 259] width 40 height 19
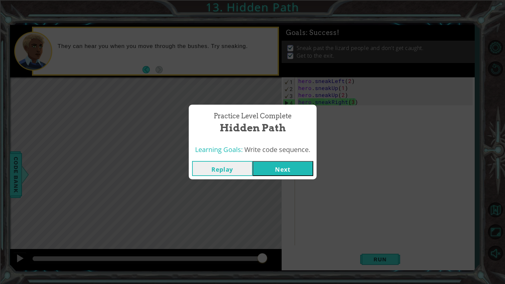
click at [278, 166] on button "Next" at bounding box center [283, 168] width 61 height 15
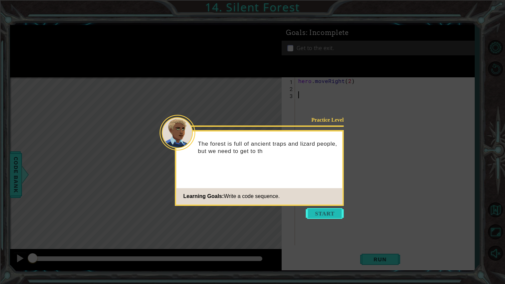
click at [312, 219] on button "Start" at bounding box center [325, 213] width 38 height 11
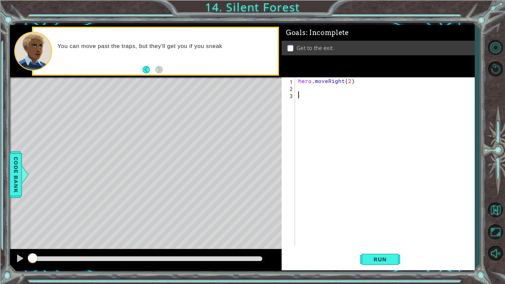
click at [311, 100] on div "hero . moveRight ( 2 )" at bounding box center [386, 168] width 179 height 182
click at [306, 90] on div "hero . moveRight ( 2 )" at bounding box center [386, 168] width 179 height 182
click at [370, 259] on span "Run" at bounding box center [380, 259] width 26 height 7
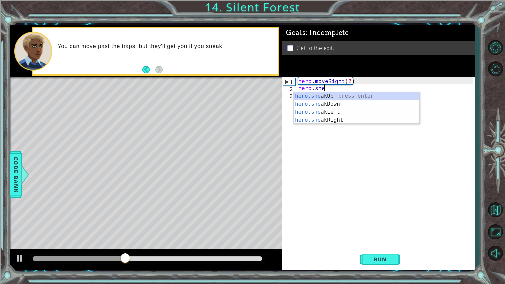
scroll to position [0, 1]
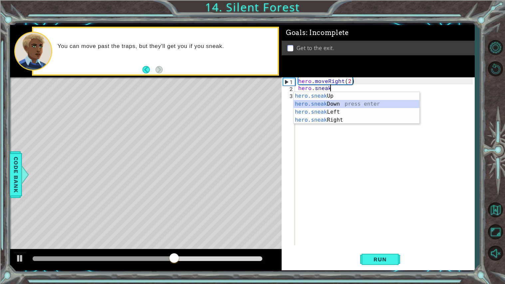
click at [322, 105] on div "hero.sneak Up press enter hero.sneak Down press enter hero.sneak Left press ent…" at bounding box center [357, 116] width 126 height 48
type textarea "hero.sneakDown(1)"
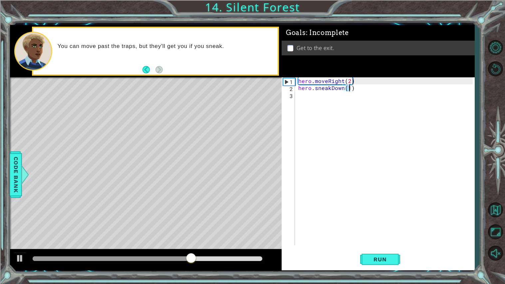
click at [320, 101] on div "hero . moveRight ( 2 ) hero . sneakDown ( 1 )" at bounding box center [386, 168] width 179 height 182
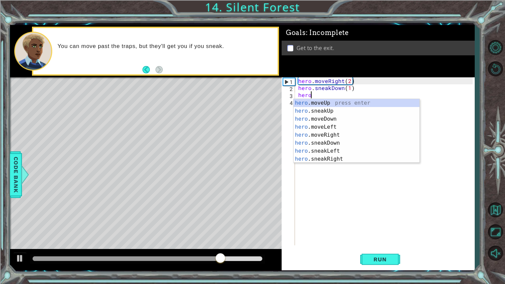
scroll to position [0, 1]
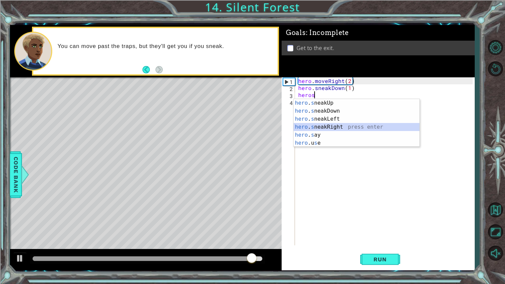
click at [350, 126] on div "hero . s neakUp press enter hero . s neakDown press enter hero . s neakLeft pre…" at bounding box center [357, 131] width 126 height 64
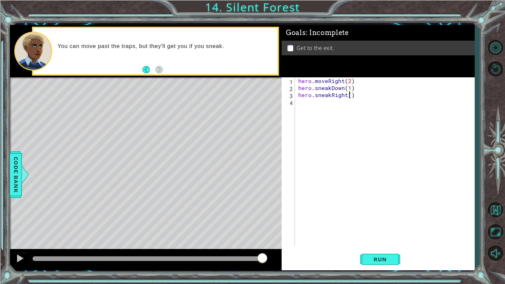
type textarea "hero.sneakRight(2)"
click at [346, 101] on div "hero . moveRight ( 2 ) hero . sneakDown ( 1 ) hero . sneakRight ( 2 )" at bounding box center [386, 168] width 179 height 182
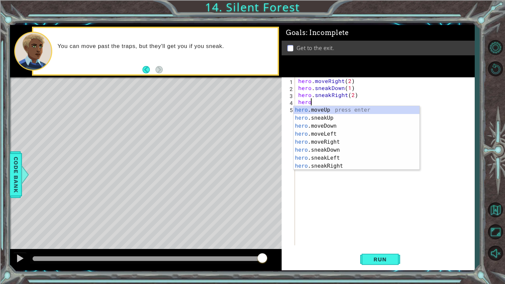
scroll to position [0, 0]
click at [350, 119] on div "hero .moveUp press enter hero .sneakUp press enter hero .moveDown press enter h…" at bounding box center [357, 146] width 126 height 80
type textarea "hero.sneakUp(1)"
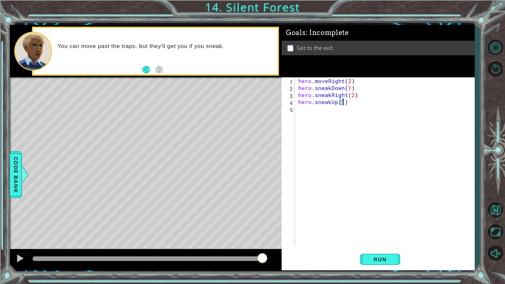
click at [353, 119] on div "hero . moveRight ( 2 ) hero . sneakDown ( 1 ) hero . sneakRight ( 2 ) hero . sn…" at bounding box center [386, 168] width 179 height 182
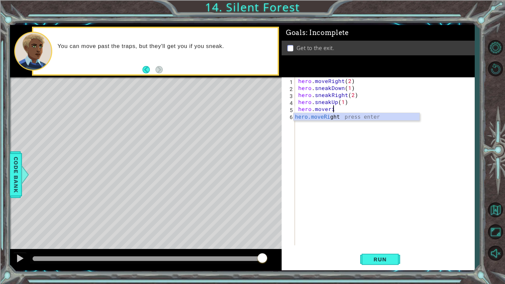
scroll to position [0, 2]
click at [345, 118] on div "hero.moveRi ght press enter" at bounding box center [357, 125] width 126 height 24
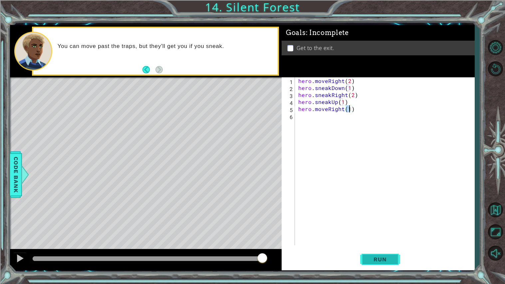
type textarea "hero.moveRight(1)"
click at [387, 256] on span "Run" at bounding box center [380, 259] width 26 height 7
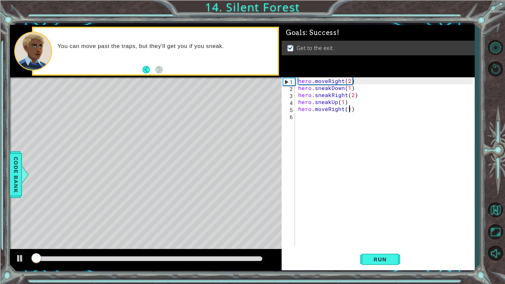
click at [383, 221] on div "hero . moveRight ( 2 ) hero . sneakDown ( 1 ) hero . sneakRight ( 2 ) hero . sn…" at bounding box center [386, 168] width 179 height 182
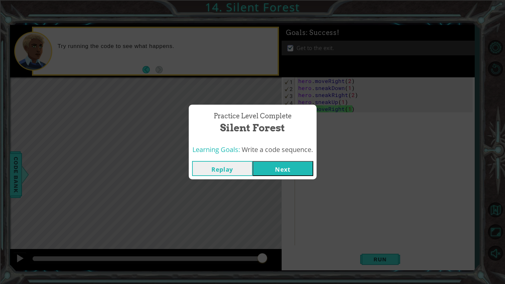
click at [291, 172] on button "Next" at bounding box center [283, 168] width 61 height 15
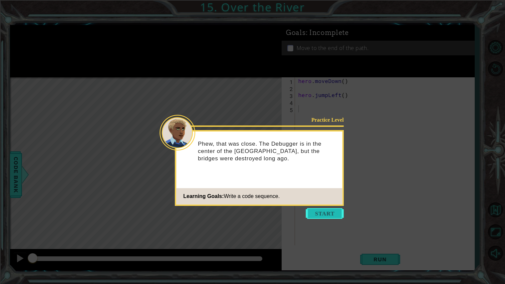
click at [313, 216] on button "Start" at bounding box center [325, 213] width 38 height 11
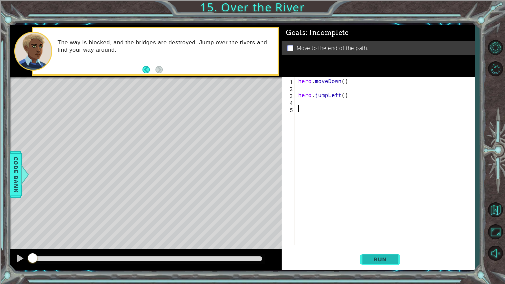
click at [376, 254] on button "Run" at bounding box center [381, 259] width 40 height 19
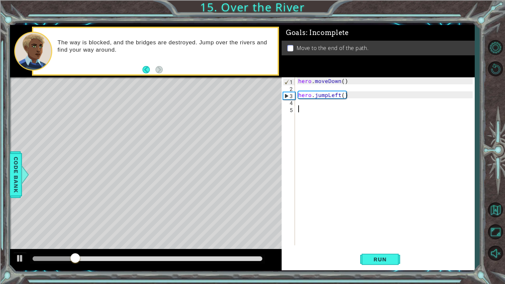
click at [297, 100] on div "hero . moveDown ( ) hero . jumpLeft ( )" at bounding box center [386, 168] width 179 height 182
click at [297, 96] on div "hero . moveDown ( ) hero . jumpLeft ( )" at bounding box center [386, 168] width 179 height 182
type textarea "hero.jumpLeft()"
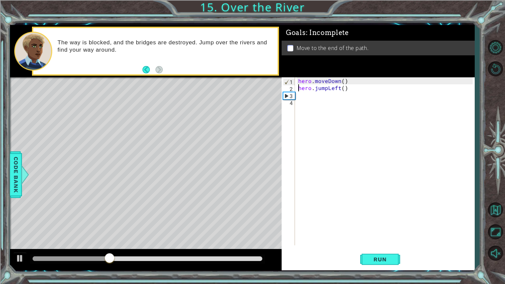
click at [307, 99] on div "hero . moveDown ( ) hero . jumpLeft ( )" at bounding box center [386, 168] width 179 height 182
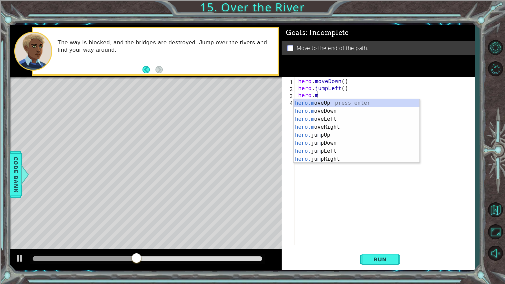
scroll to position [0, 1]
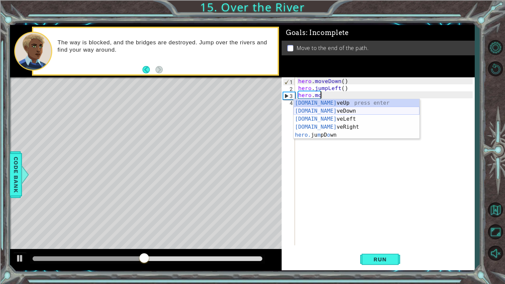
click at [330, 116] on div "[DOMAIN_NAME] veUp press enter [DOMAIN_NAME] veDown press enter [DOMAIN_NAME] v…" at bounding box center [357, 127] width 126 height 56
type textarea "hero.moveLeft(1)"
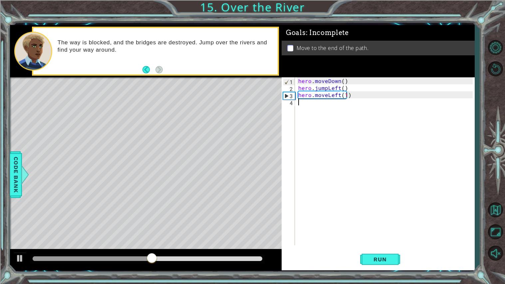
click at [323, 108] on div "hero . moveDown ( ) hero . jumpLeft ( ) hero . moveLeft ( 1 )" at bounding box center [386, 168] width 179 height 182
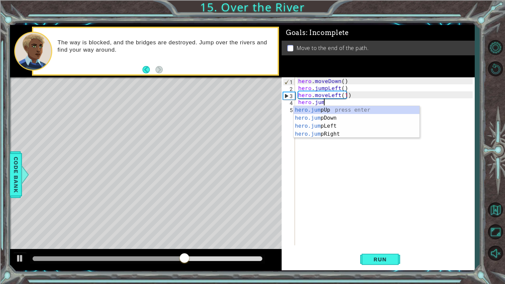
type textarea "hero.jump"
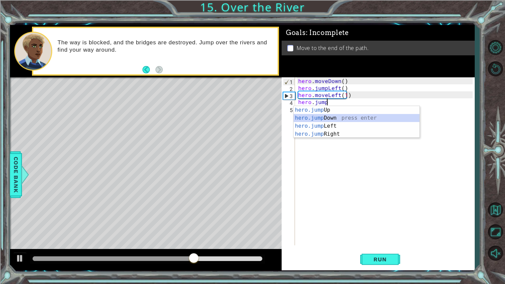
click at [325, 119] on div "hero.jump Up press enter hero.jump Down press enter hero.jump Left press enter …" at bounding box center [357, 130] width 126 height 48
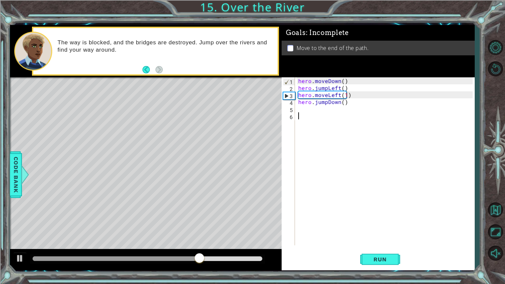
click at [327, 123] on div "hero . moveDown ( ) hero . jumpLeft ( ) hero . moveLeft ( 1 ) hero . jumpDown (…" at bounding box center [386, 168] width 179 height 182
click at [316, 113] on div "hero . moveDown ( ) hero . jumpLeft ( ) hero . moveLeft ( 1 ) hero . jumpDown (…" at bounding box center [386, 168] width 179 height 182
click at [309, 106] on div "hero . moveDown ( ) hero . jumpLeft ( ) hero . moveLeft ( 1 ) hero . jumpDown (…" at bounding box center [386, 168] width 179 height 182
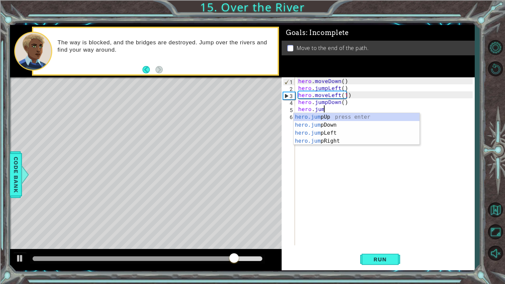
type textarea "hero.jump"
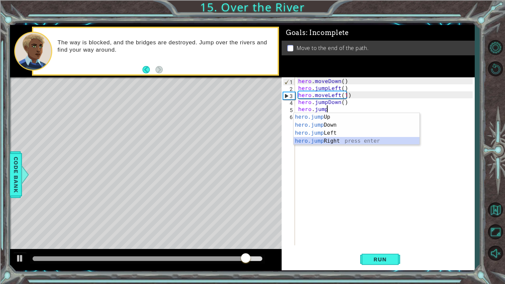
click at [324, 140] on div "hero.jump Up press enter hero.jump Down press enter hero.jump Left press enter …" at bounding box center [357, 137] width 126 height 48
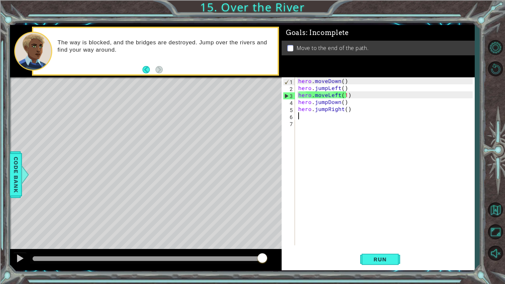
click at [320, 126] on div "hero . moveDown ( ) hero . jumpLeft ( ) hero . moveLeft ( 1 ) hero . jumpDown (…" at bounding box center [386, 168] width 179 height 182
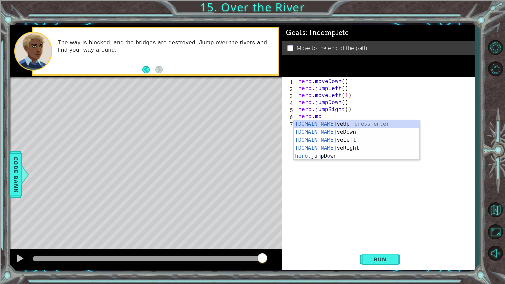
type textarea "hero.move"
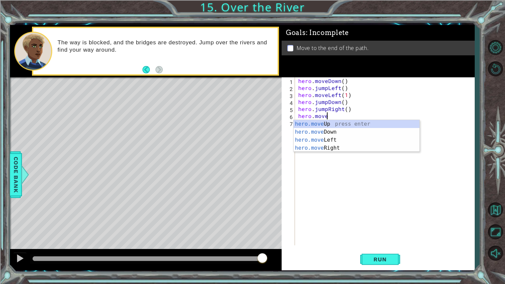
scroll to position [0, 1]
click at [337, 157] on div "hero . moveDown ( ) hero . jumpLeft ( ) hero . moveLeft ( 1 ) hero . jumpDown (…" at bounding box center [386, 168] width 179 height 182
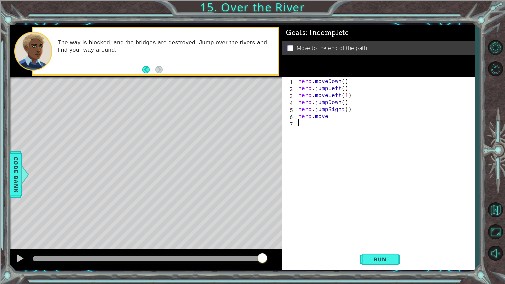
scroll to position [0, 0]
click at [335, 121] on div "hero . moveDown ( ) hero . jumpLeft ( ) hero . moveLeft ( 1 ) hero . jumpDown (…" at bounding box center [386, 168] width 179 height 182
click at [331, 119] on div "hero . moveDown ( ) hero . jumpLeft ( ) hero . moveLeft ( 1 ) hero . jumpDown (…" at bounding box center [386, 168] width 179 height 182
click at [323, 119] on div "hero . moveDown ( ) hero . jumpLeft ( ) hero . moveLeft ( 1 ) hero . jumpDown (…" at bounding box center [386, 168] width 179 height 182
click at [331, 117] on div "hero . moveDown ( ) hero . jumpLeft ( ) hero . moveLeft ( 1 ) hero . jumpDown (…" at bounding box center [386, 168] width 179 height 182
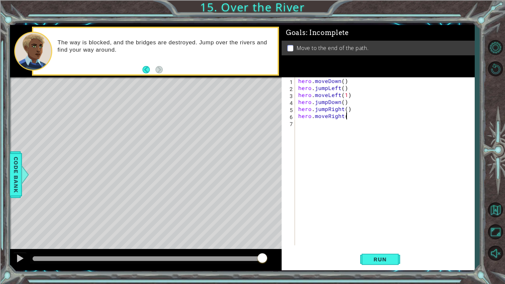
scroll to position [0, 2]
type textarea "hero.moveRight()"
click at [383, 249] on div "hero.moveRight() 1 2 3 4 5 6 7 hero . moveDown ( ) hero . jumpLeft ( ) hero . m…" at bounding box center [378, 173] width 193 height 193
click at [379, 256] on button "Run" at bounding box center [381, 259] width 40 height 19
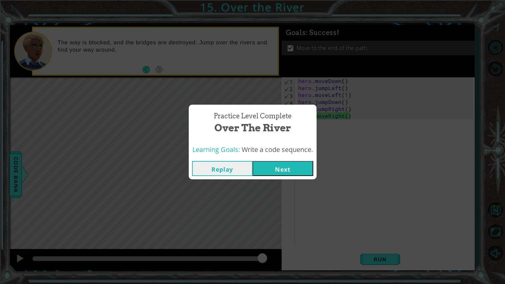
click at [280, 169] on button "Next" at bounding box center [283, 168] width 61 height 15
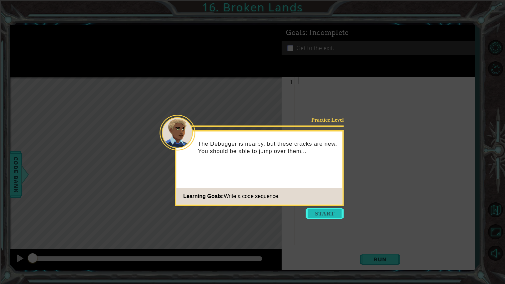
click at [319, 212] on button "Start" at bounding box center [325, 213] width 38 height 11
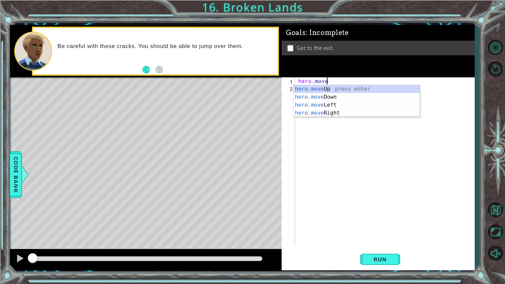
scroll to position [0, 1]
click at [324, 113] on div "hero.move Up press enter hero.move Down press enter hero.move Left press enter …" at bounding box center [357, 109] width 126 height 48
type textarea "hero.moveRight(1)"
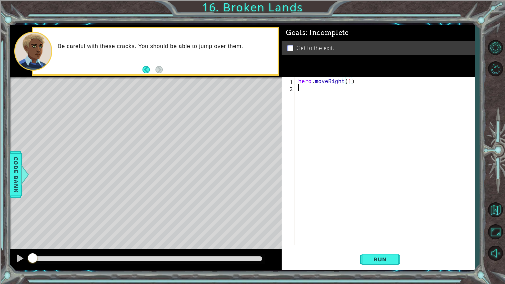
click at [314, 96] on div "hero . moveRight ( 1 )" at bounding box center [386, 168] width 179 height 182
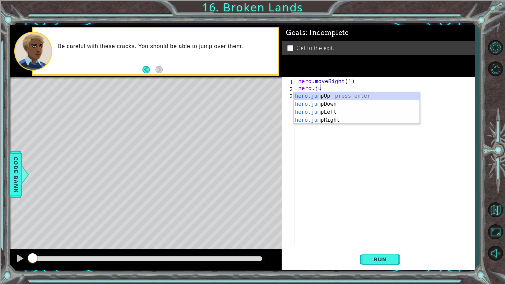
type textarea "hero.jump"
click at [324, 121] on div "hero.jump Up press enter hero.jump Down press enter hero.jump Left press enter …" at bounding box center [357, 116] width 126 height 48
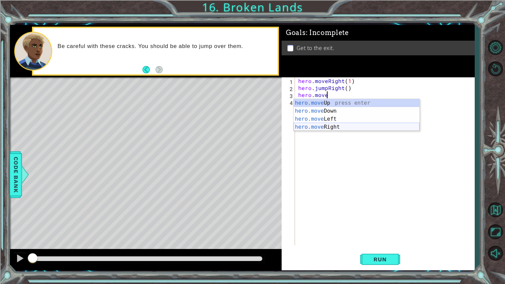
click at [333, 127] on div "hero.move Up press enter hero.move Down press enter hero.move Left press enter …" at bounding box center [357, 123] width 126 height 48
type textarea "hero.moveRight(1)"
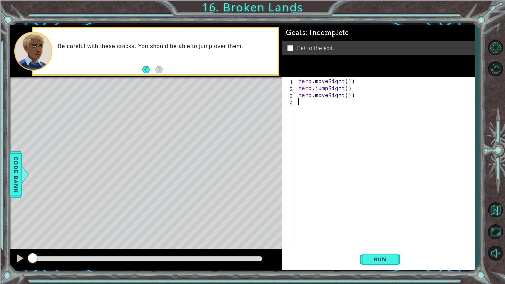
click at [315, 108] on div "hero . moveRight ( 1 ) hero . jumpRight ( ) hero . moveRight ( 1 )" at bounding box center [386, 168] width 179 height 182
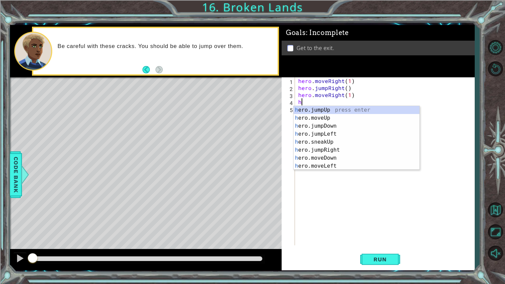
type textarea "hero"
click at [318, 110] on div "hero .jumpUp press enter hero .jumpDown press enter hero .jumpLeft press enter …" at bounding box center [357, 146] width 126 height 80
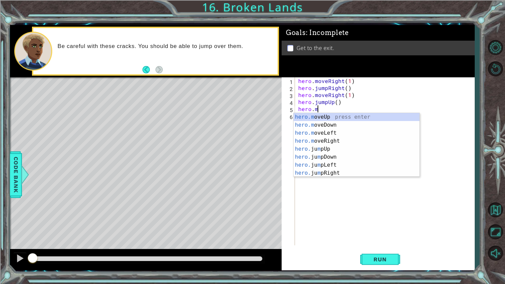
scroll to position [0, 1]
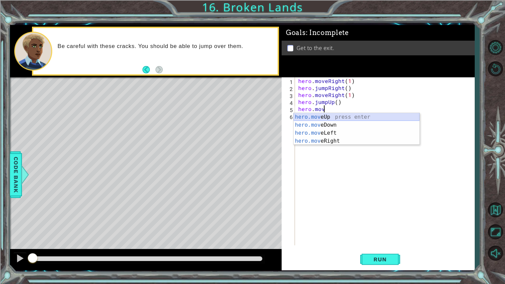
click at [323, 115] on div "hero.mov eUp press enter hero.mov eDown press enter hero.mov eLeft press enter …" at bounding box center [357, 137] width 126 height 48
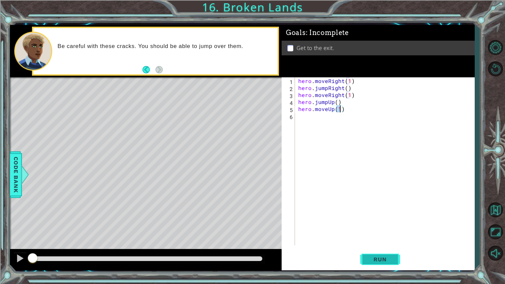
type textarea "hero.moveUp(1)"
click at [383, 261] on span "Run" at bounding box center [380, 259] width 26 height 7
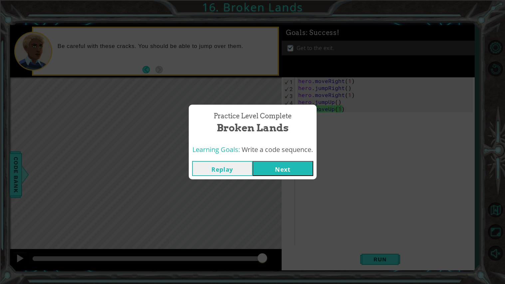
click at [286, 167] on button "Next" at bounding box center [283, 168] width 61 height 15
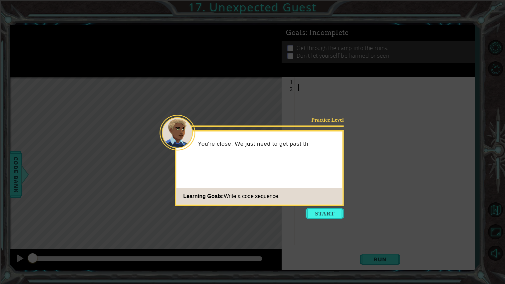
click at [321, 220] on icon at bounding box center [252, 142] width 505 height 284
click at [322, 218] on button "Start" at bounding box center [325, 213] width 38 height 11
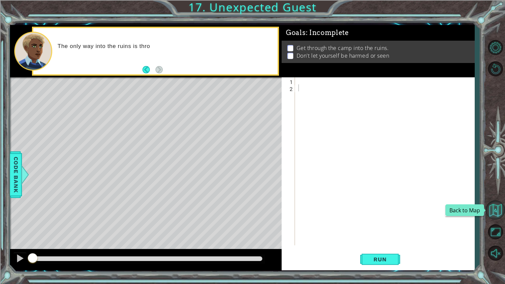
click at [499, 219] on button "Back to Map" at bounding box center [495, 209] width 19 height 19
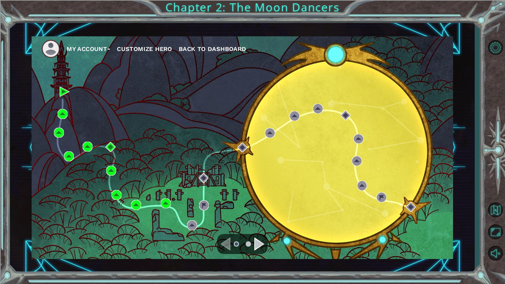
click at [184, 47] on span "Back to Dashboard" at bounding box center [213, 48] width 68 height 7
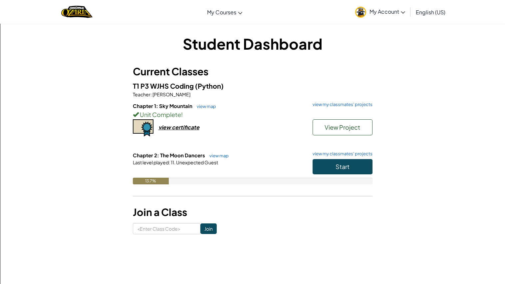
click at [371, 7] on link "My Account" at bounding box center [380, 11] width 57 height 21
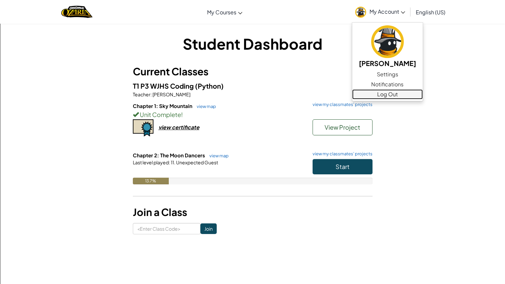
click at [389, 96] on link "Log Out" at bounding box center [388, 94] width 71 height 10
